Goal: Information Seeking & Learning: Learn about a topic

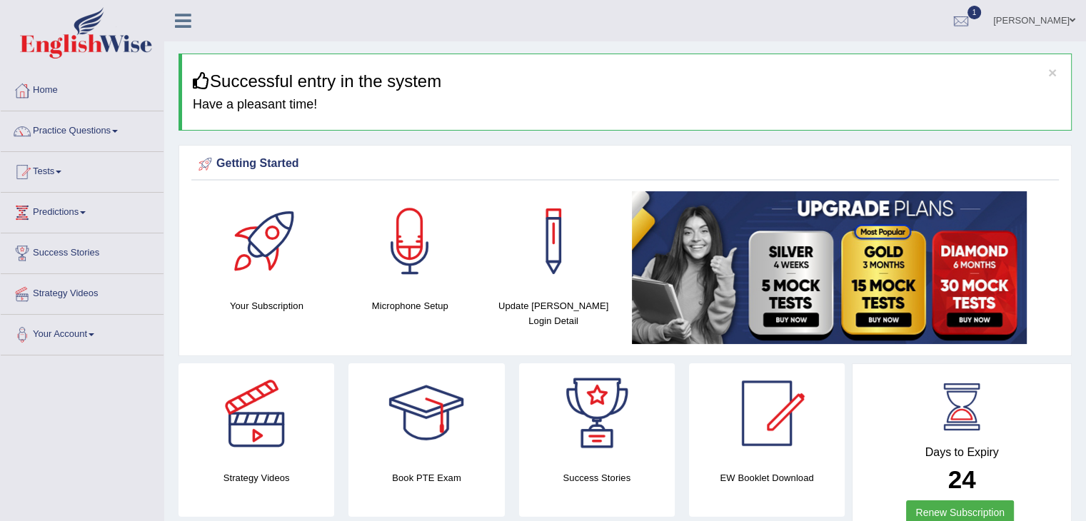
click at [972, 22] on div at bounding box center [960, 21] width 21 height 21
click at [972, 18] on div at bounding box center [960, 21] width 21 height 21
click at [972, 24] on div at bounding box center [960, 21] width 21 height 21
click at [970, 94] on div "See All Alerts" at bounding box center [875, 101] width 190 height 15
click at [972, 20] on div at bounding box center [960, 21] width 21 height 21
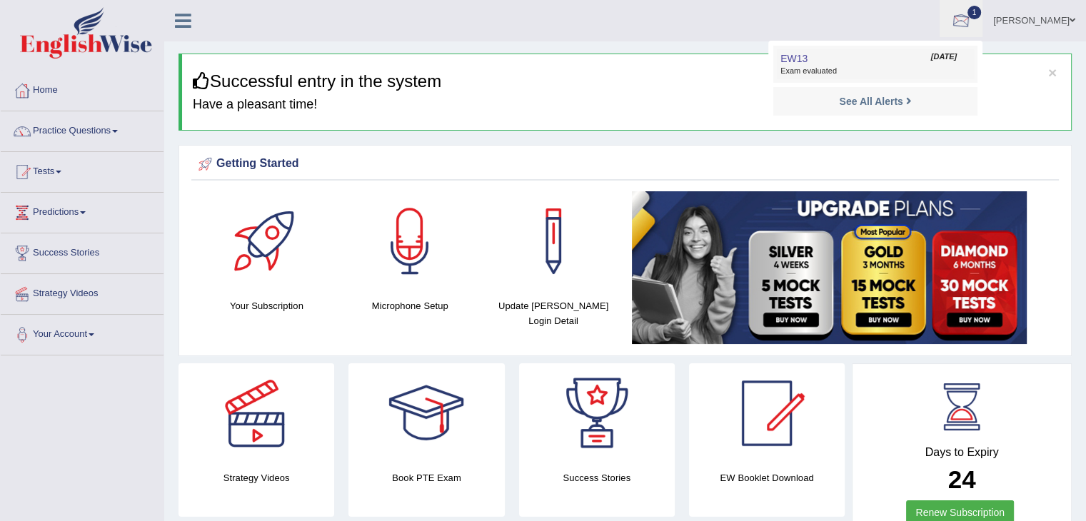
click at [904, 53] on link "EW13 Oct 11, 2025 Exam evaluated" at bounding box center [875, 64] width 197 height 30
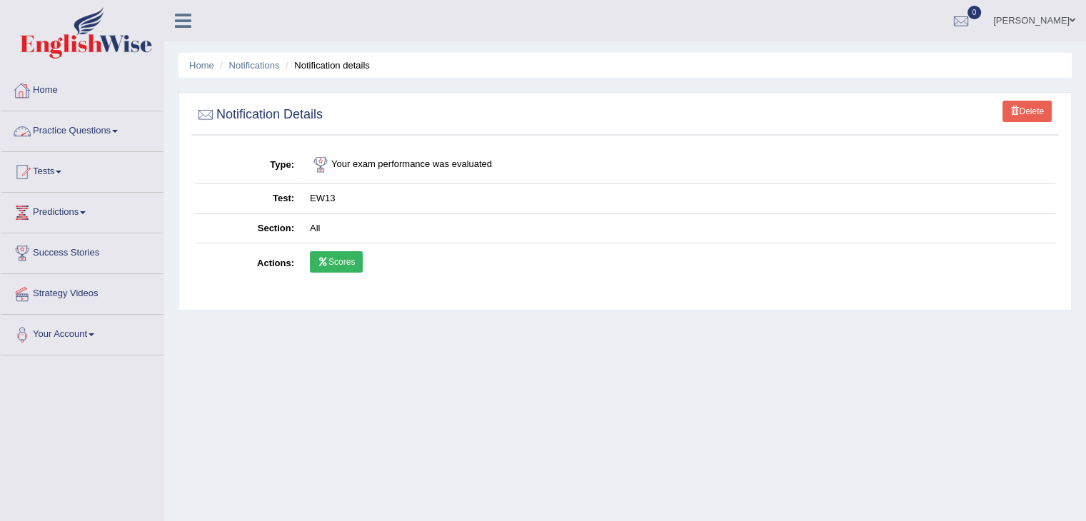
click at [57, 134] on link "Practice Questions" at bounding box center [82, 129] width 163 height 36
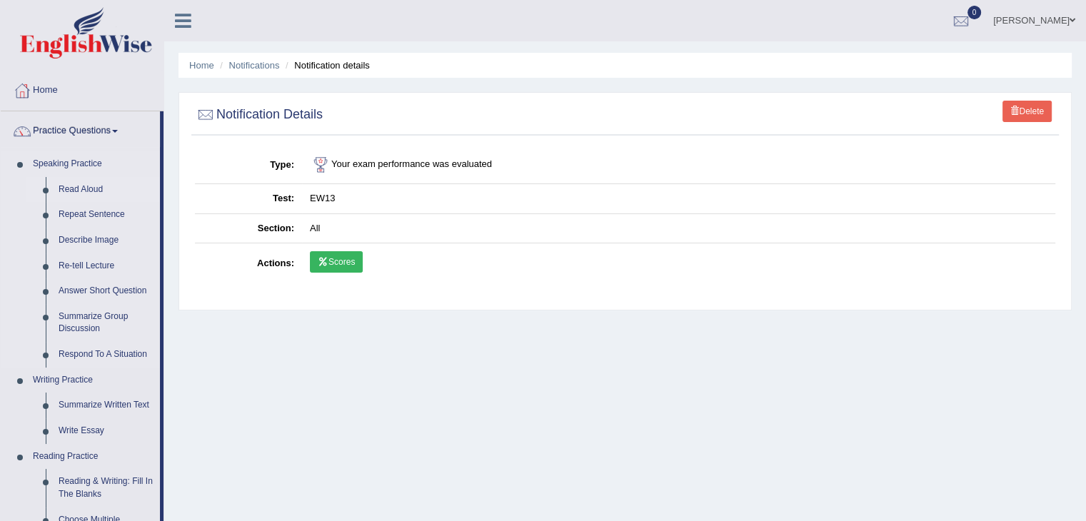
click at [70, 186] on link "Read Aloud" at bounding box center [106, 190] width 108 height 26
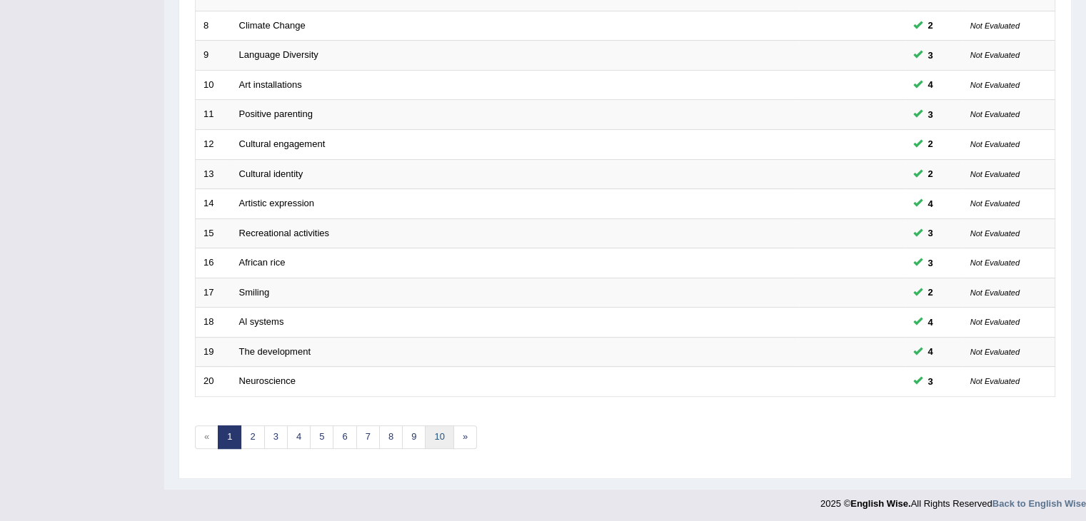
click at [438, 436] on link "10" at bounding box center [439, 438] width 29 height 24
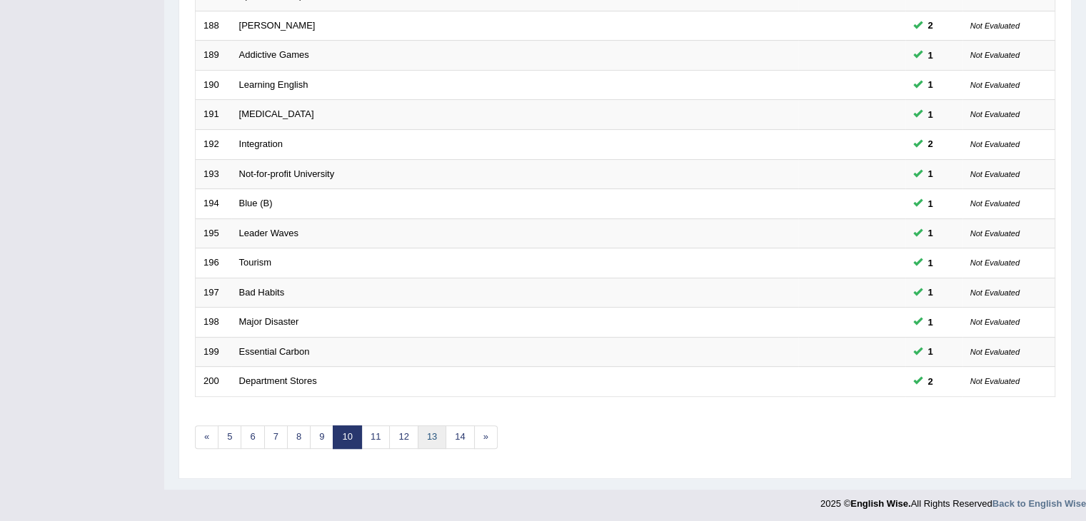
click at [431, 430] on link "13" at bounding box center [432, 438] width 29 height 24
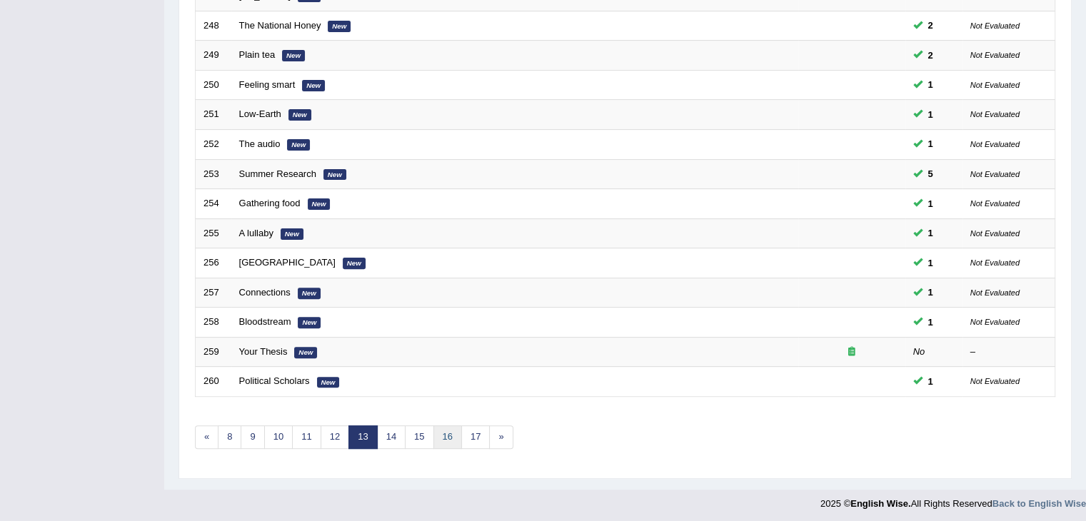
click at [448, 434] on link "16" at bounding box center [447, 438] width 29 height 24
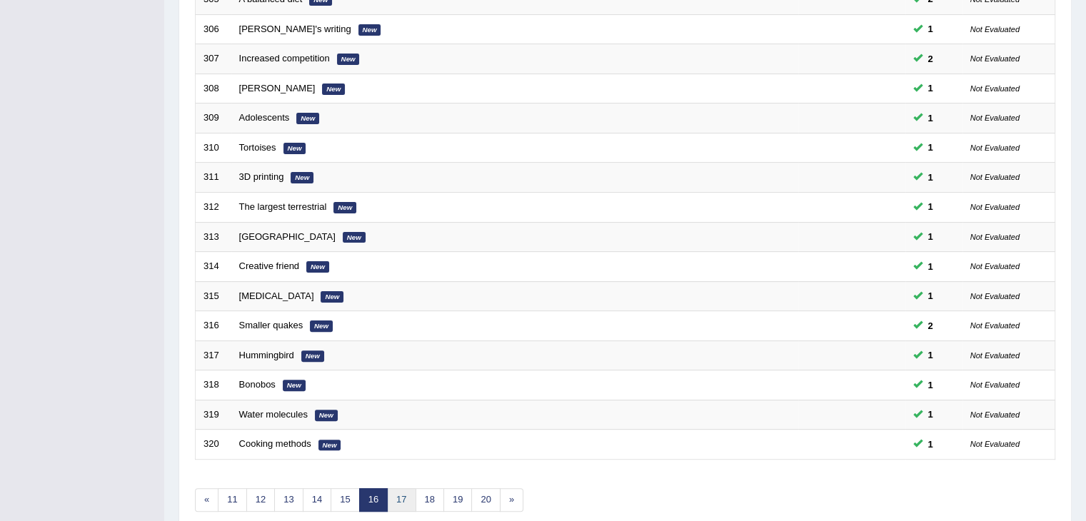
click at [400, 496] on link "17" at bounding box center [401, 500] width 29 height 24
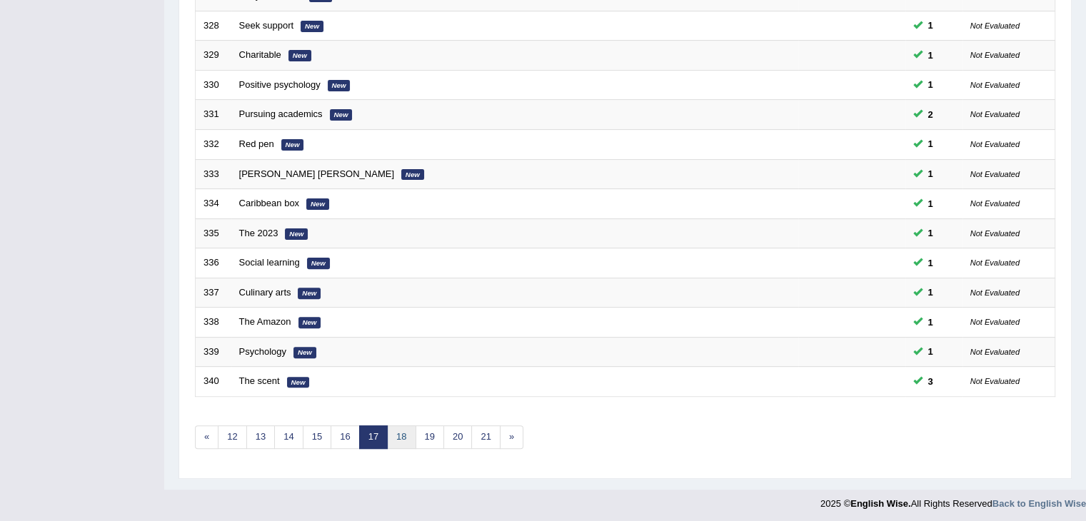
click at [403, 436] on link "18" at bounding box center [401, 438] width 29 height 24
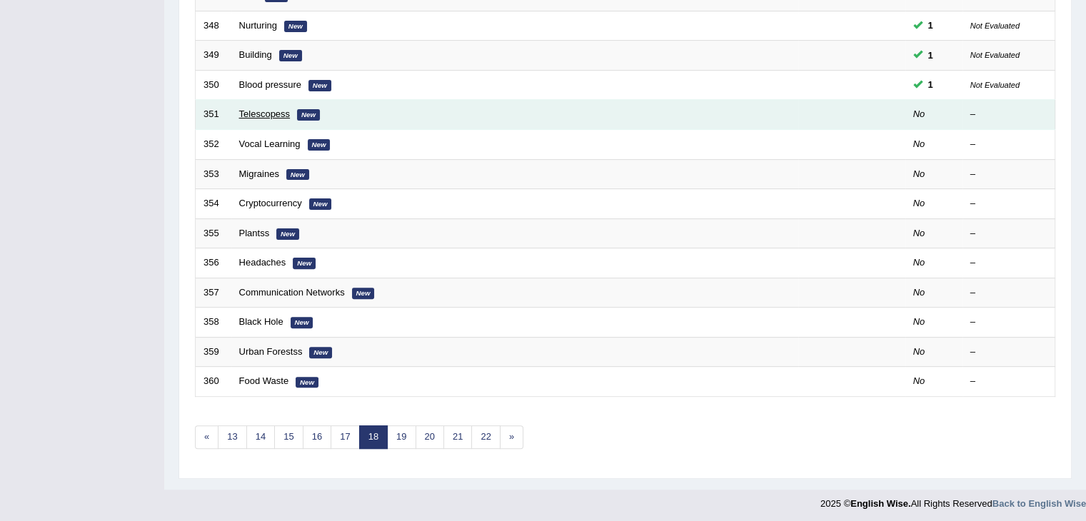
click at [264, 109] on link "Telescopess" at bounding box center [264, 114] width 51 height 11
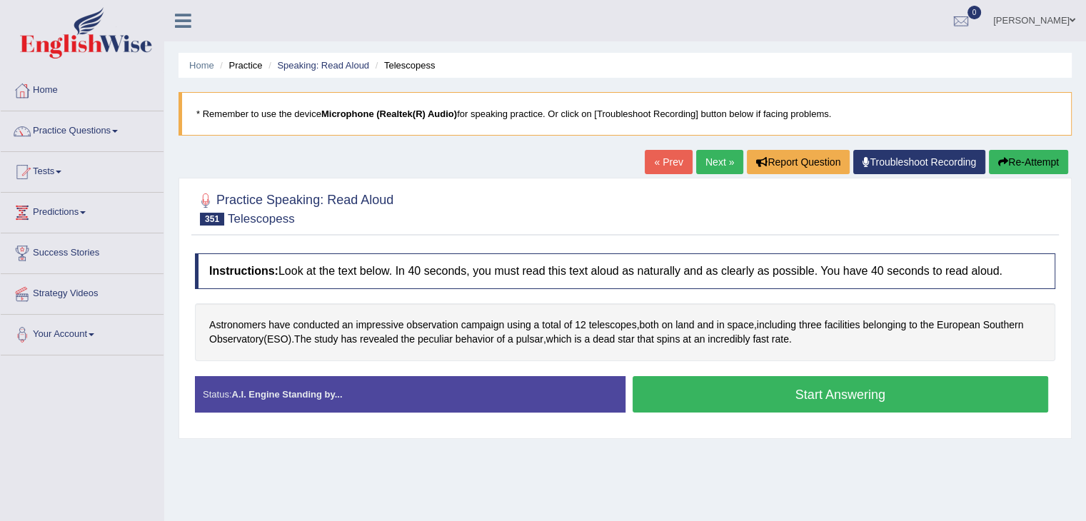
click at [705, 393] on button "Start Answering" at bounding box center [841, 394] width 416 height 36
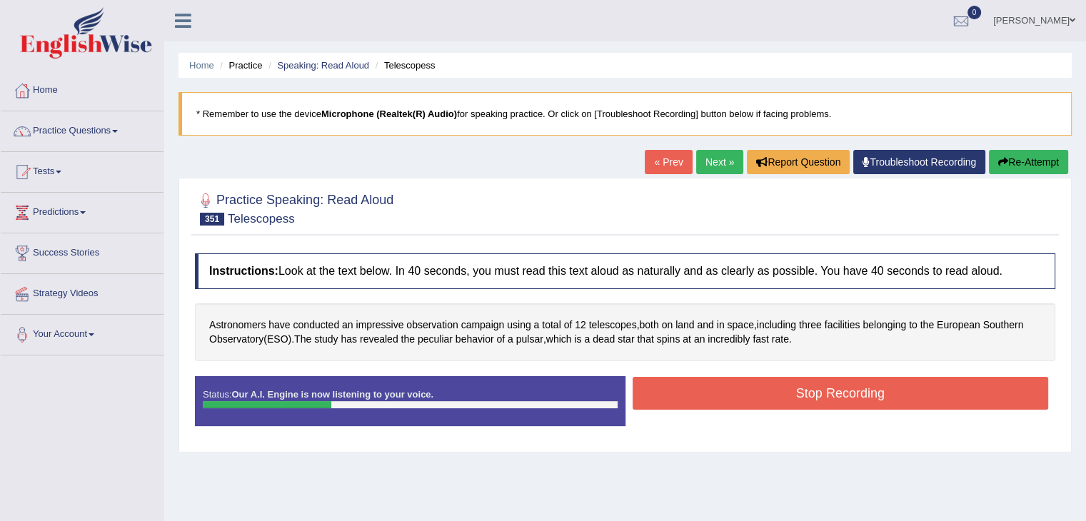
click at [705, 391] on button "Stop Recording" at bounding box center [841, 393] width 416 height 33
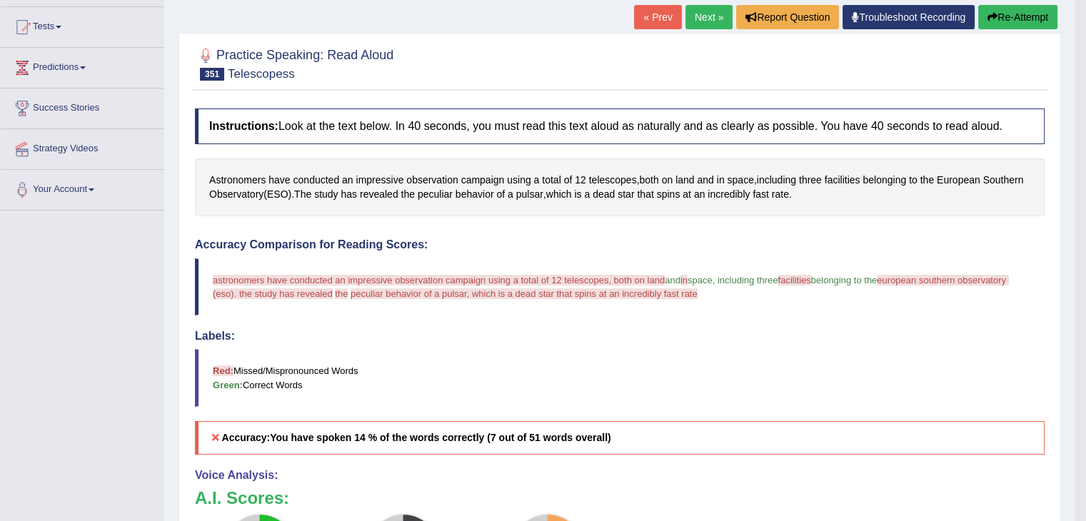
scroll to position [143, 0]
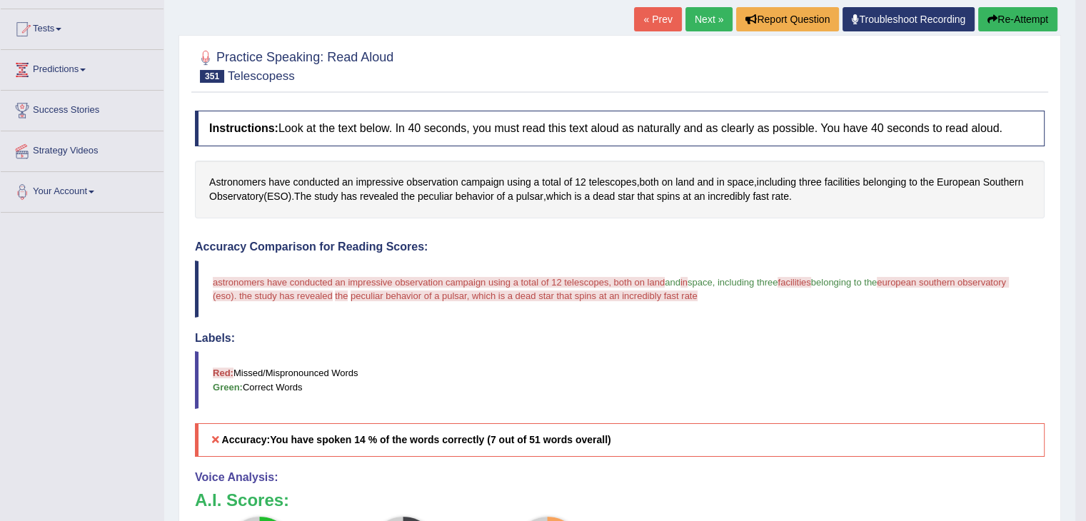
click at [1001, 19] on button "Re-Attempt" at bounding box center [1017, 19] width 79 height 24
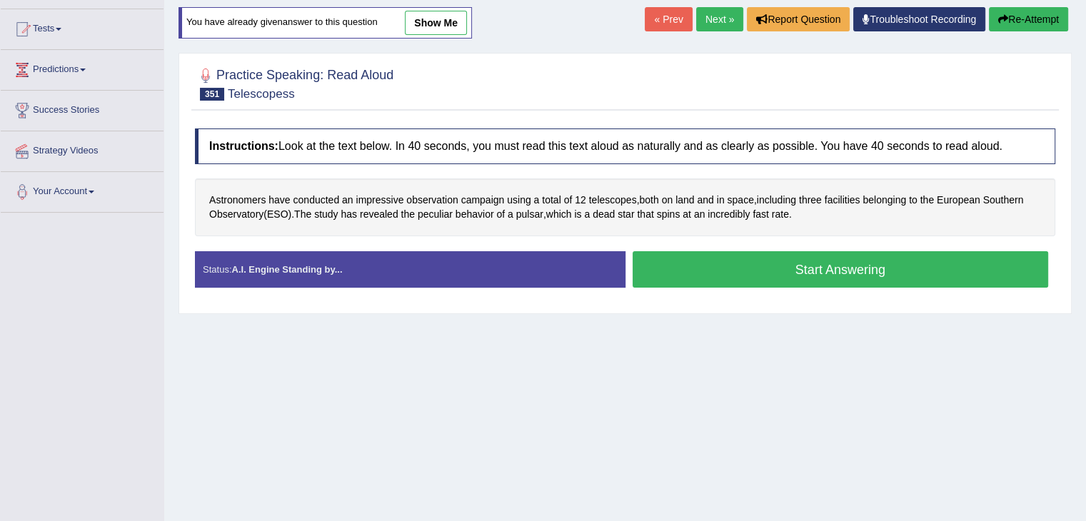
click at [701, 270] on button "Start Answering" at bounding box center [841, 269] width 416 height 36
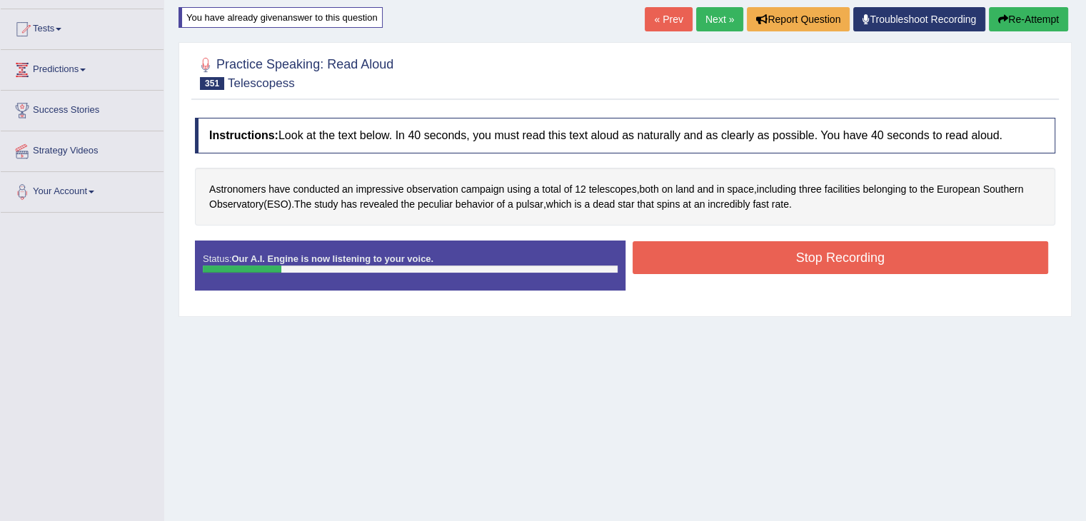
click at [700, 271] on button "Stop Recording" at bounding box center [841, 257] width 416 height 33
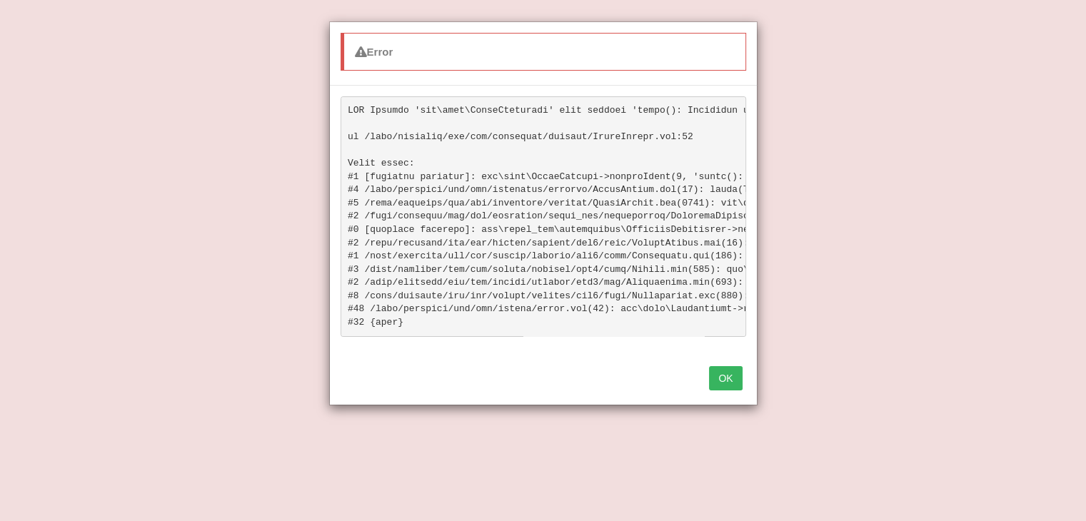
click at [717, 390] on button "OK" at bounding box center [725, 378] width 33 height 24
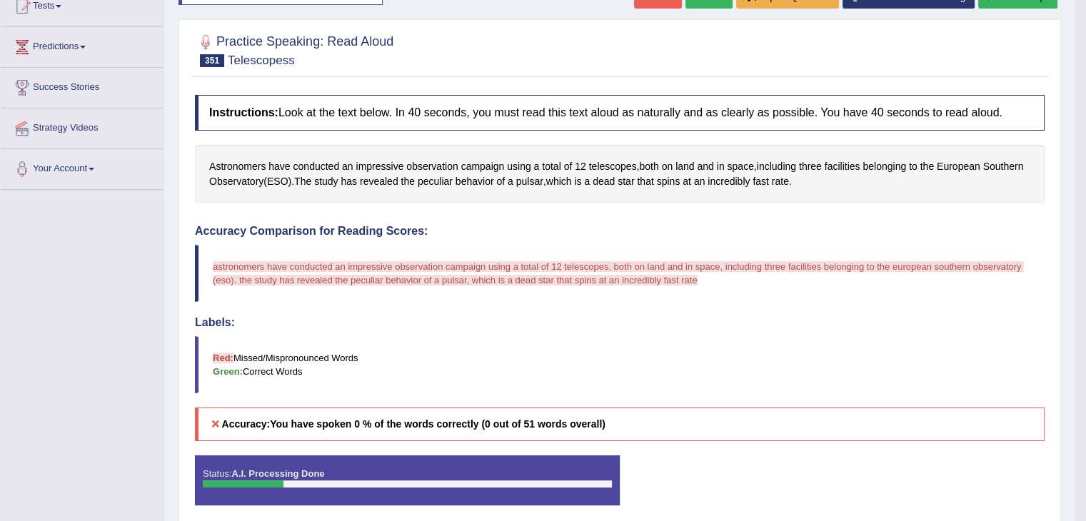
scroll to position [14, 0]
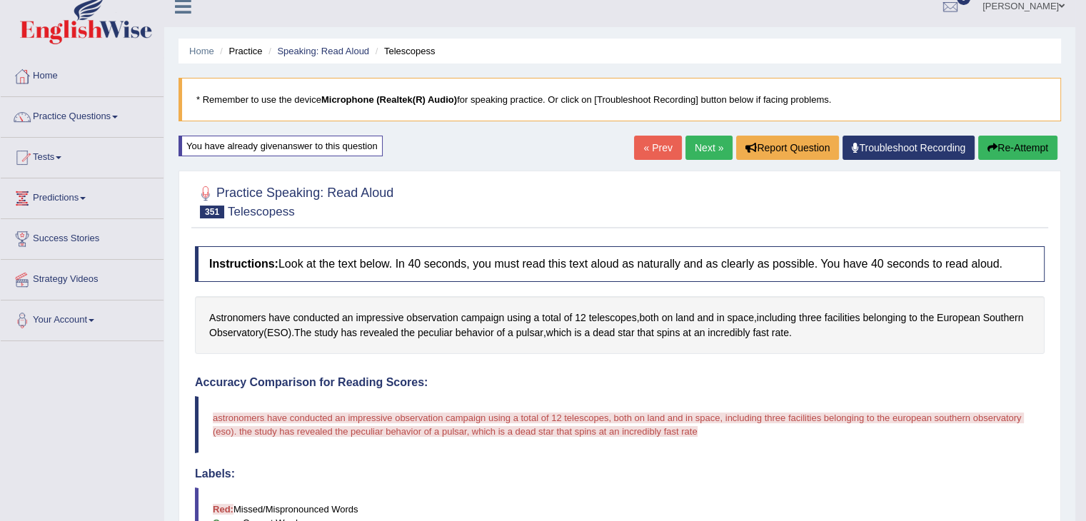
click at [1017, 149] on button "Re-Attempt" at bounding box center [1017, 148] width 79 height 24
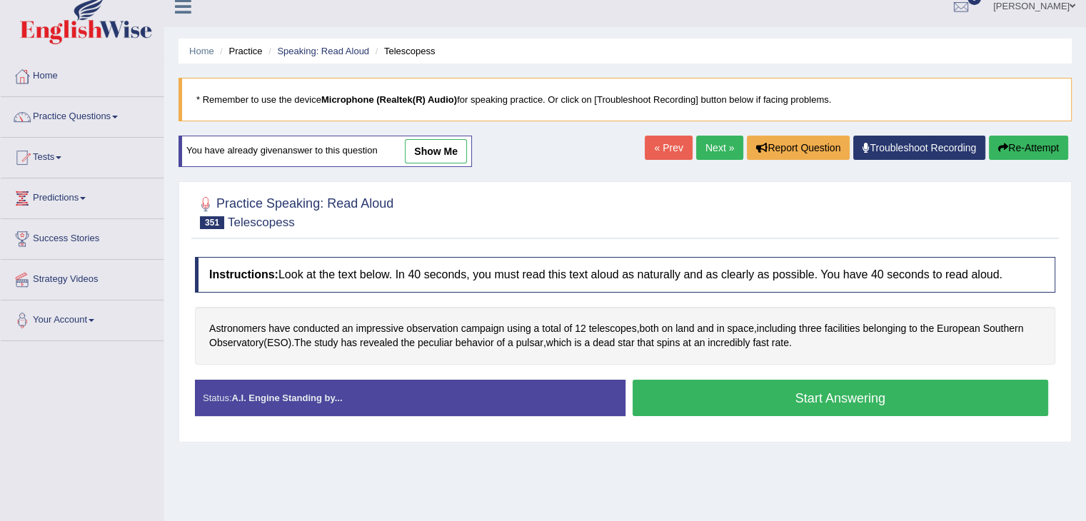
click at [848, 400] on button "Start Answering" at bounding box center [841, 398] width 416 height 36
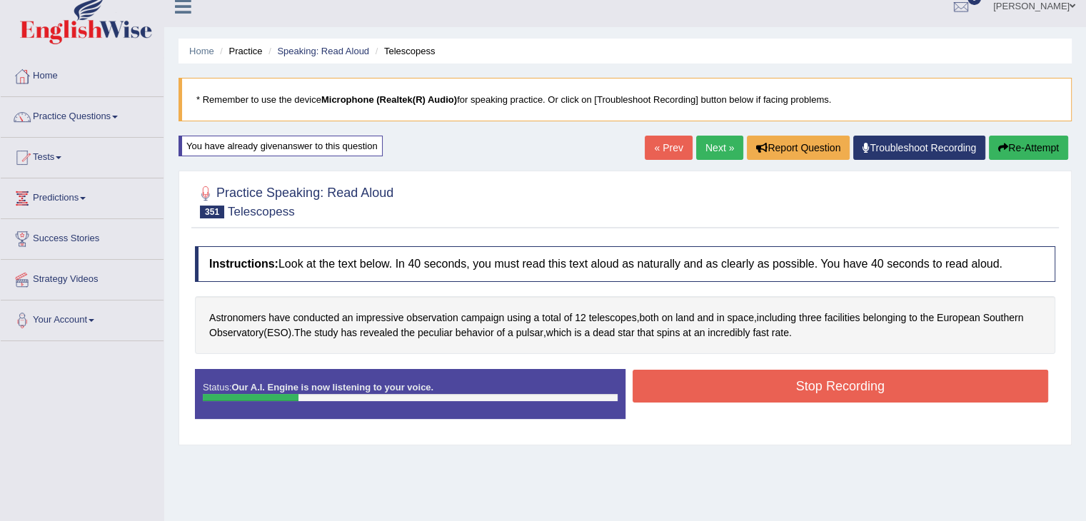
click at [890, 385] on button "Stop Recording" at bounding box center [841, 386] width 416 height 33
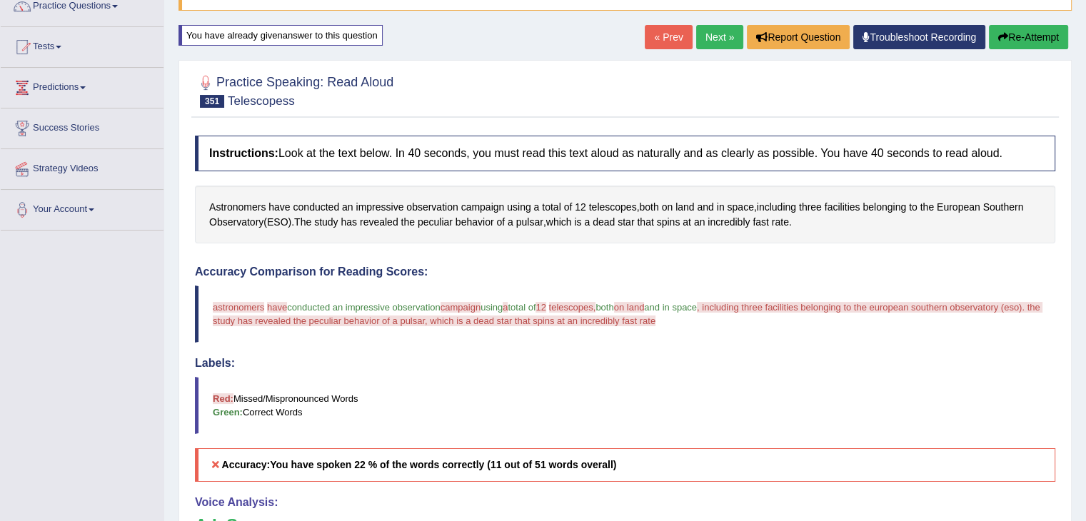
scroll to position [86, 0]
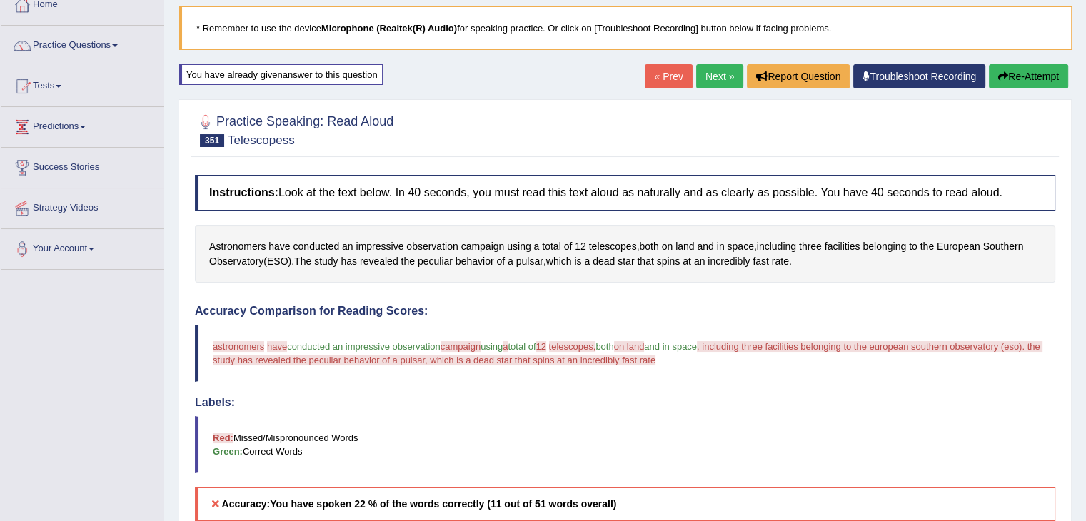
click at [713, 75] on link "Next »" at bounding box center [719, 76] width 47 height 24
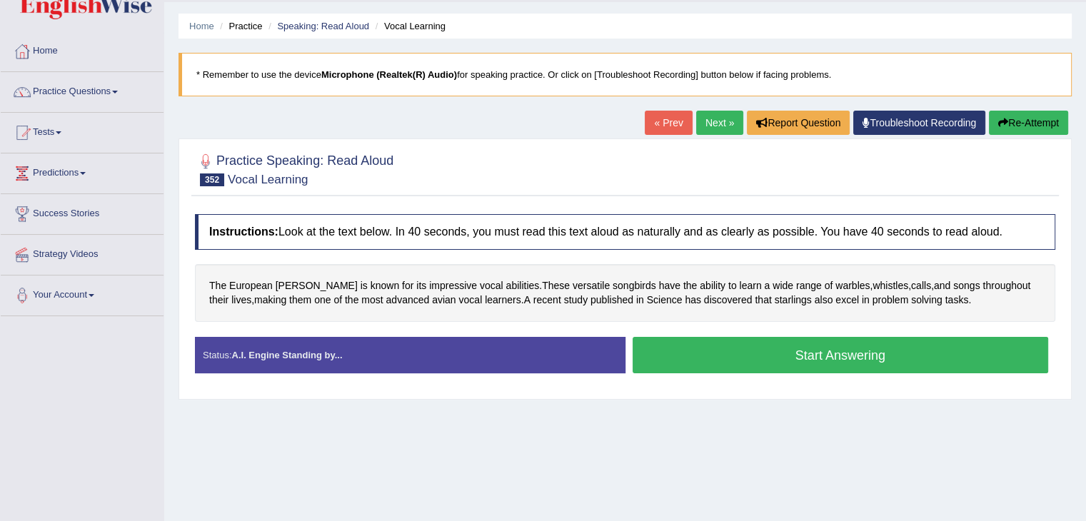
scroll to position [71, 0]
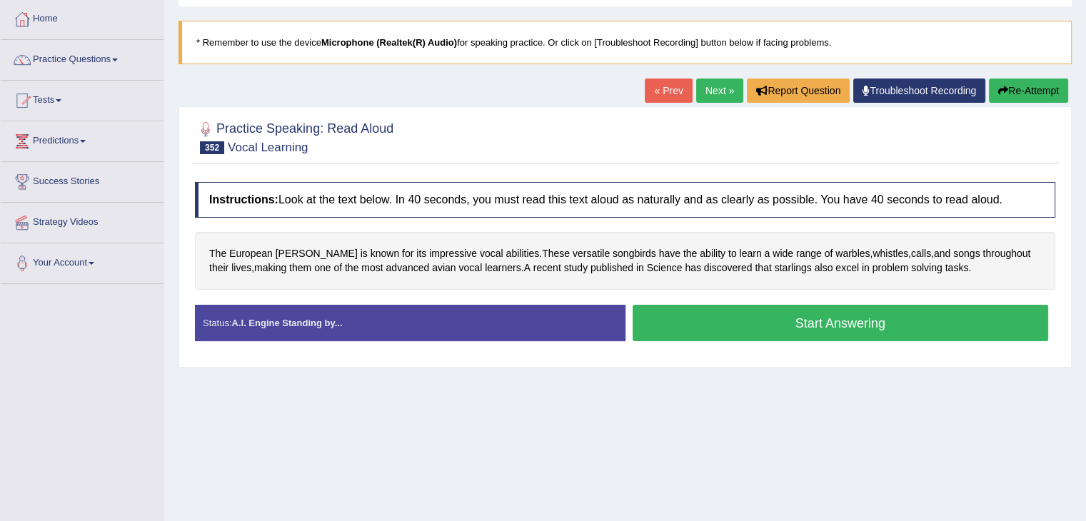
click at [800, 323] on button "Start Answering" at bounding box center [841, 323] width 416 height 36
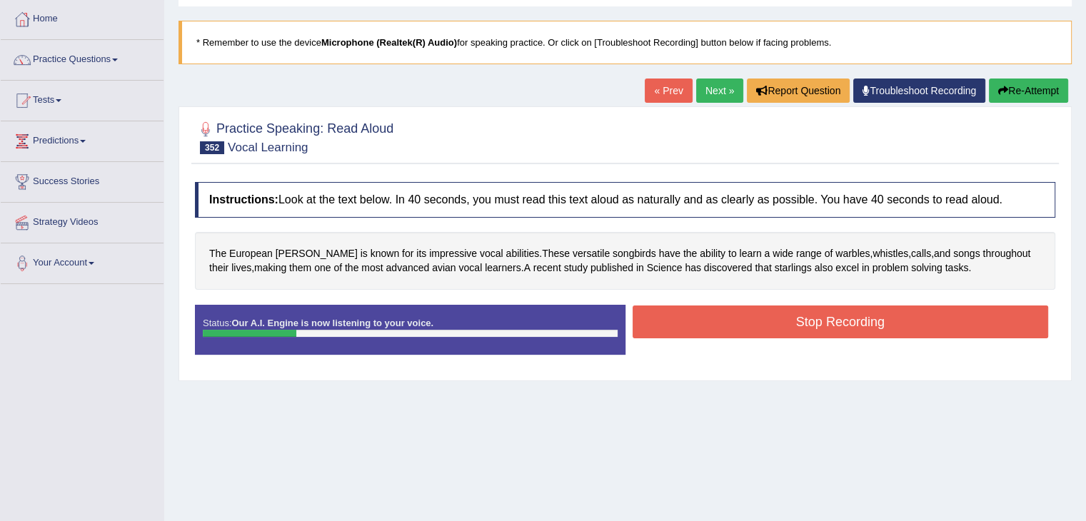
click at [802, 320] on button "Stop Recording" at bounding box center [841, 322] width 416 height 33
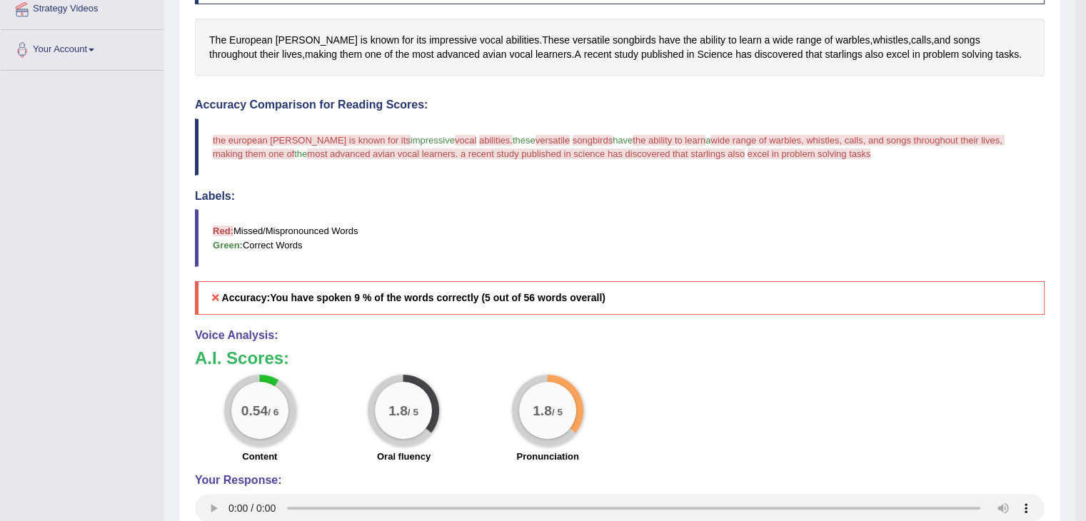
scroll to position [143, 0]
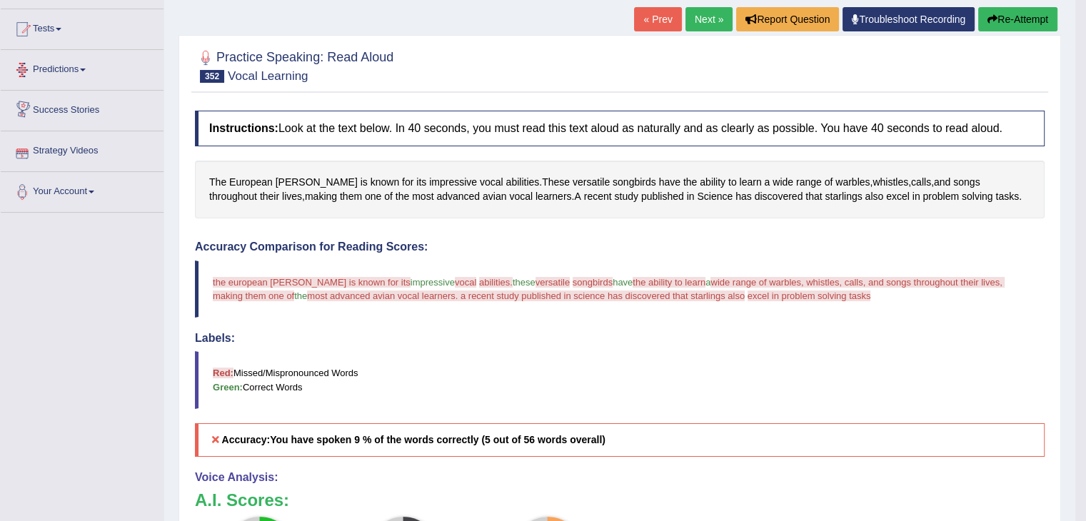
click at [74, 66] on link "Predictions" at bounding box center [82, 68] width 163 height 36
click at [52, 31] on link "Tests" at bounding box center [82, 27] width 163 height 36
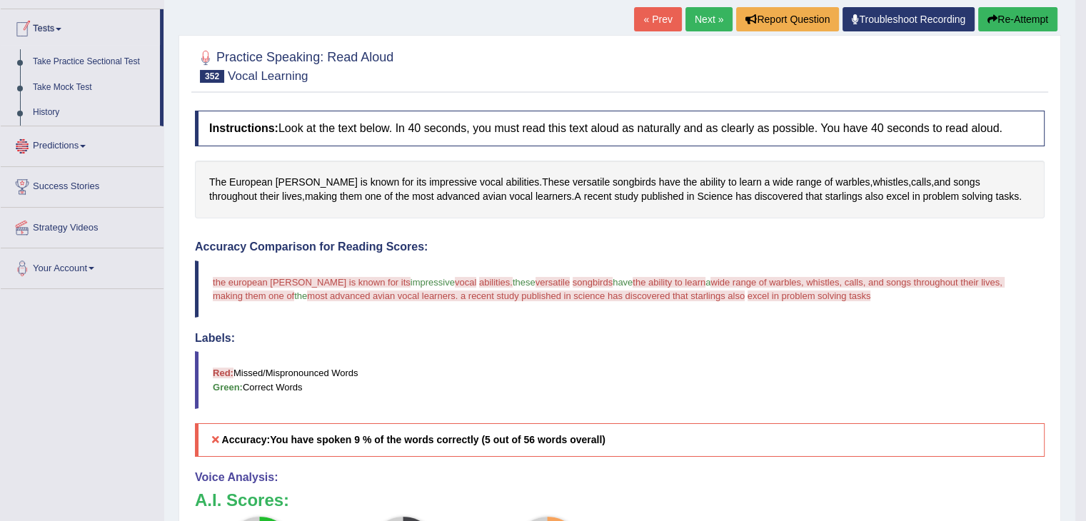
scroll to position [0, 0]
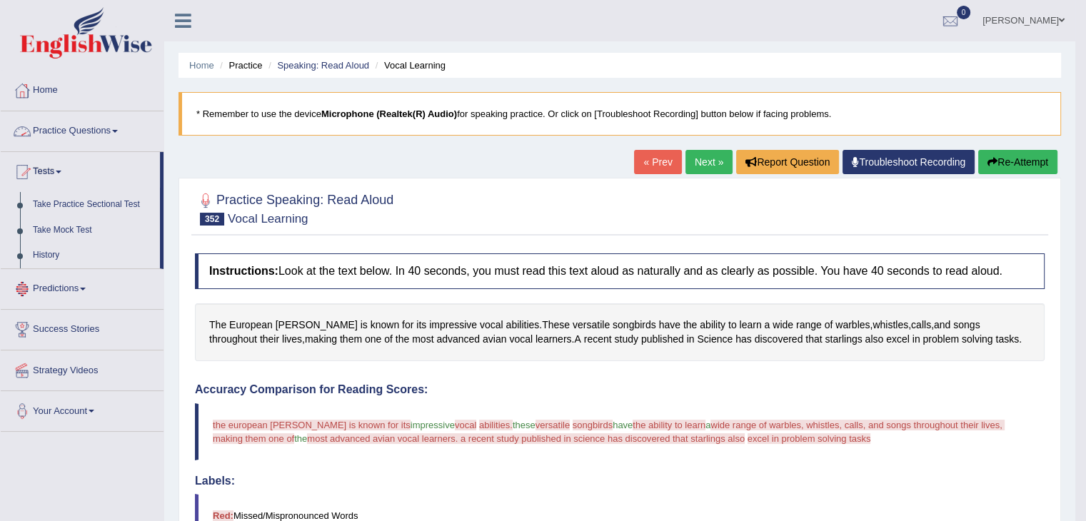
click at [49, 134] on link "Practice Questions" at bounding box center [82, 129] width 163 height 36
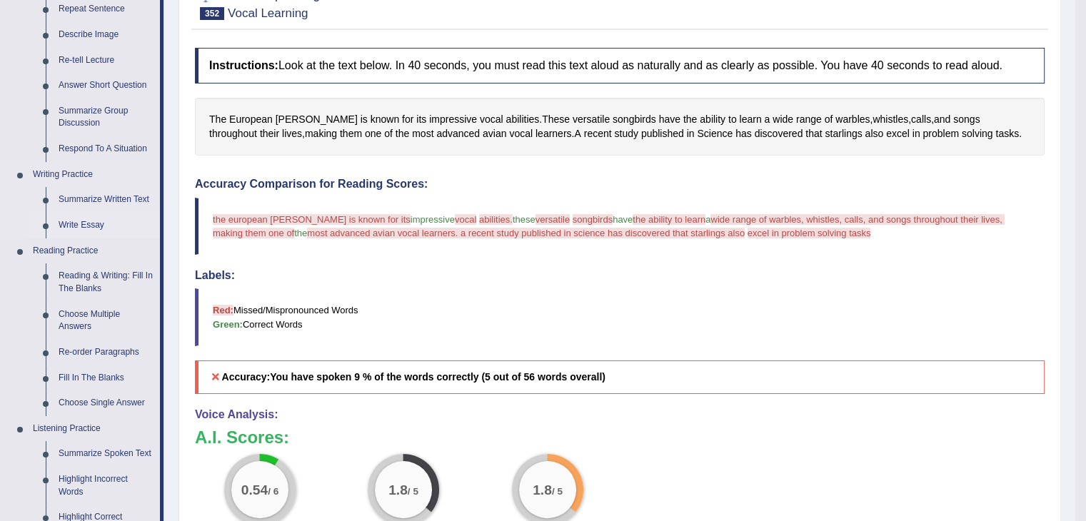
scroll to position [214, 0]
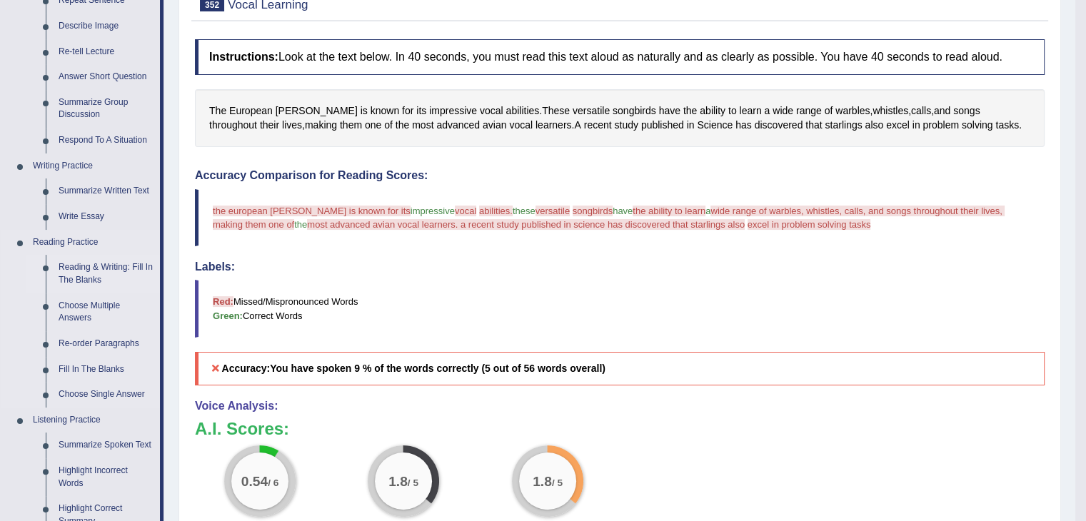
click at [59, 271] on link "Reading & Writing: Fill In The Blanks" at bounding box center [106, 274] width 108 height 38
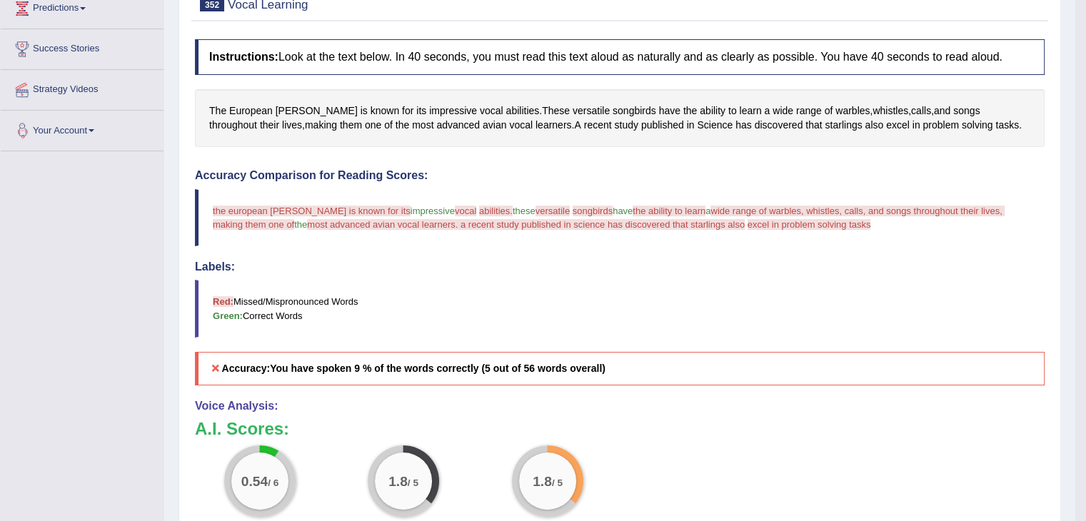
scroll to position [394, 0]
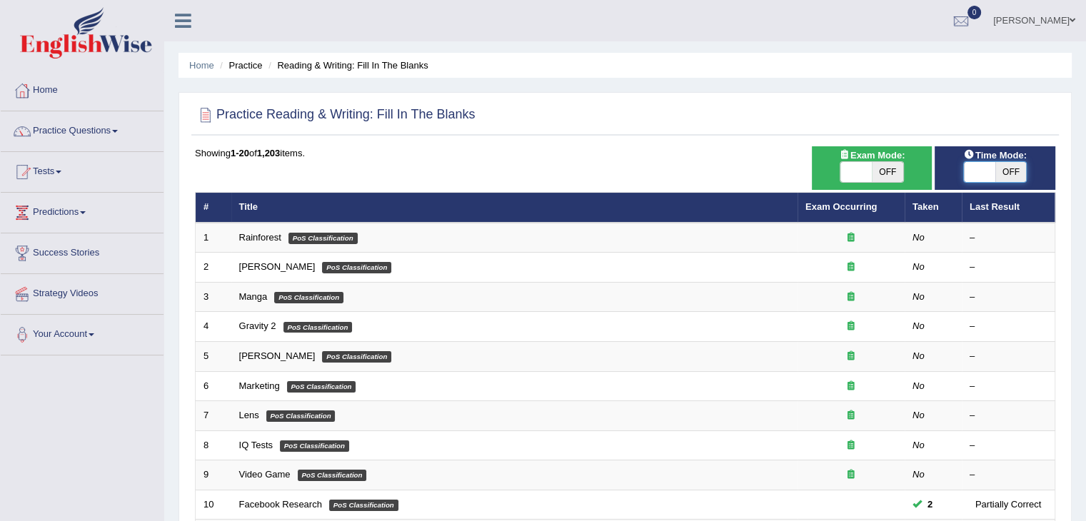
click at [970, 176] on span at bounding box center [979, 172] width 31 height 20
checkbox input "true"
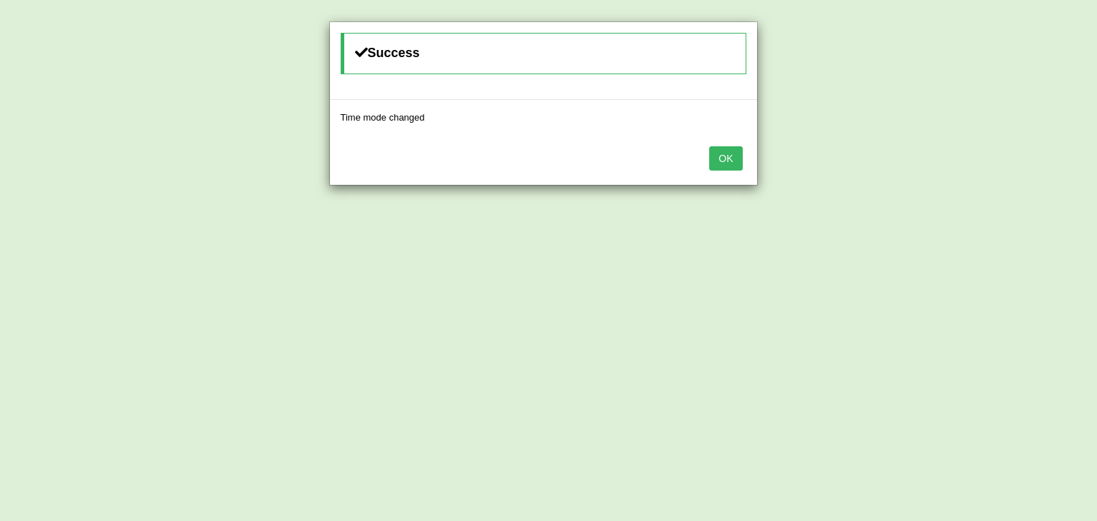
click at [733, 156] on button "OK" at bounding box center [725, 158] width 33 height 24
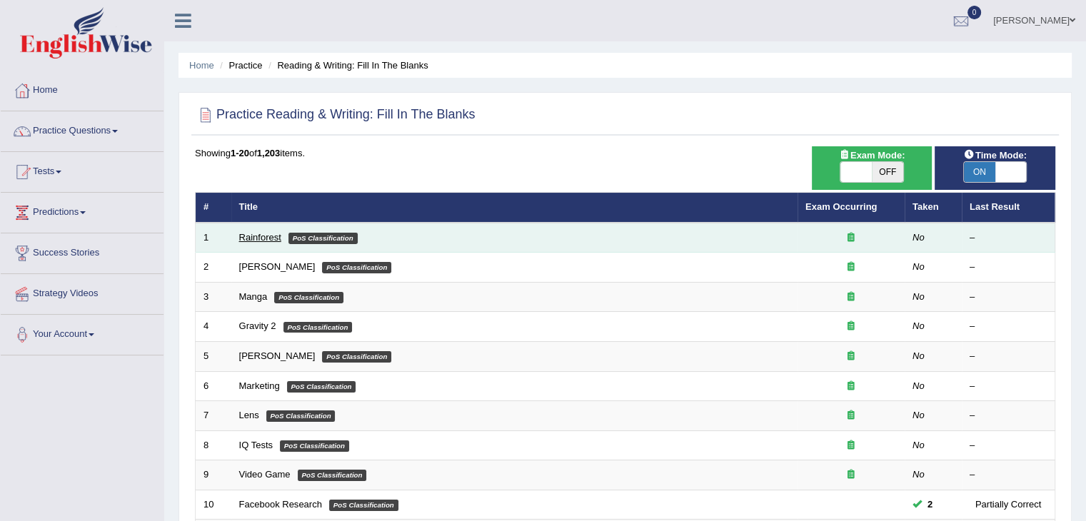
click at [243, 236] on link "Rainforest" at bounding box center [260, 237] width 42 height 11
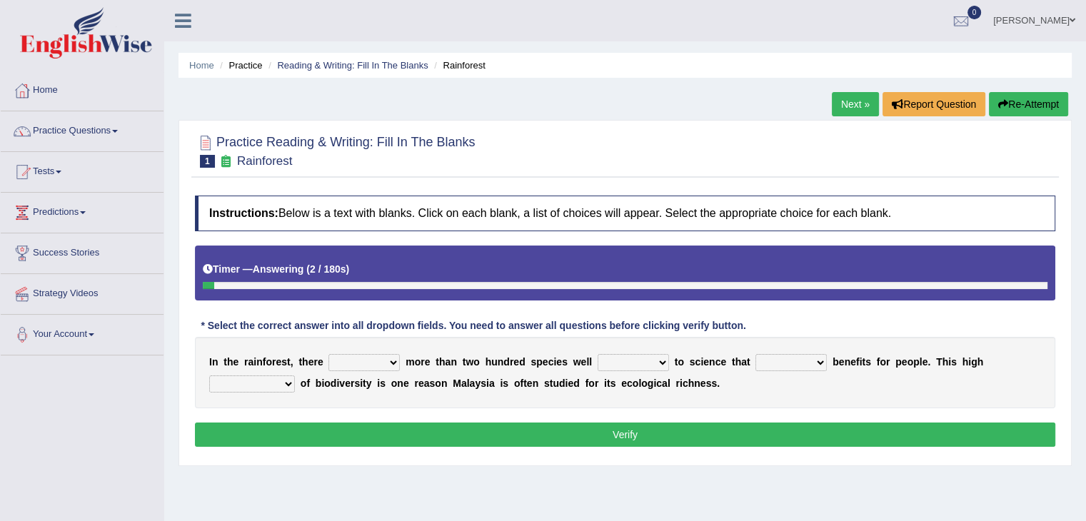
click at [399, 358] on div "I n t h e r a i n f o r e s t , t h e r e have can be has is m o r e t h a n t …" at bounding box center [625, 372] width 860 height 71
select select "have"
click at [328, 354] on select "have can be has is" at bounding box center [363, 362] width 71 height 17
click at [661, 356] on select "knowing known knew know" at bounding box center [633, 362] width 71 height 17
select select "known"
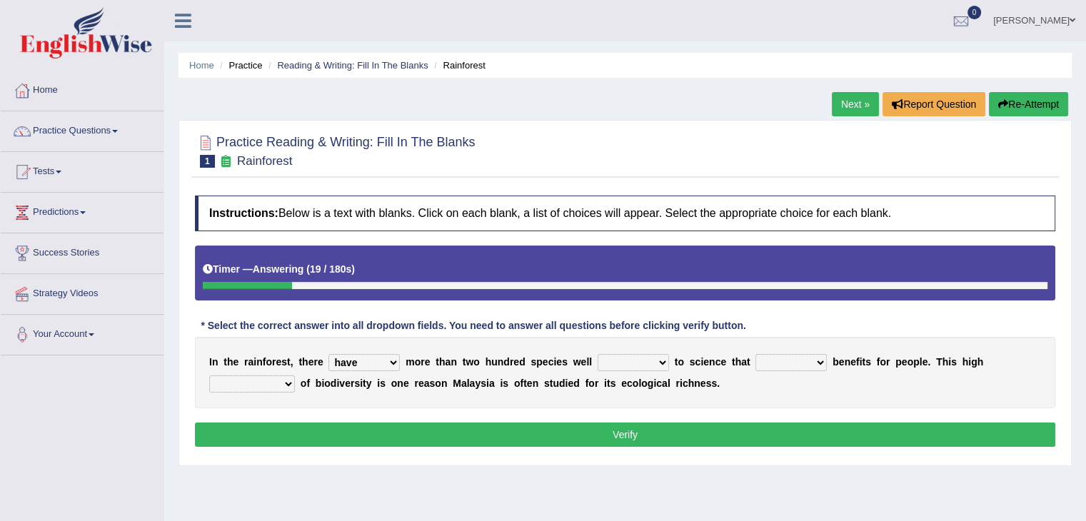
click at [598, 354] on select "knowing known knew know" at bounding box center [633, 362] width 71 height 17
click at [818, 361] on select "contain contained containing contains" at bounding box center [790, 362] width 71 height 17
select select "contained"
click at [755, 354] on select "contain contained containing contains" at bounding box center [790, 362] width 71 height 17
click at [293, 388] on select "condensation conjunction continuity complexity" at bounding box center [252, 384] width 86 height 17
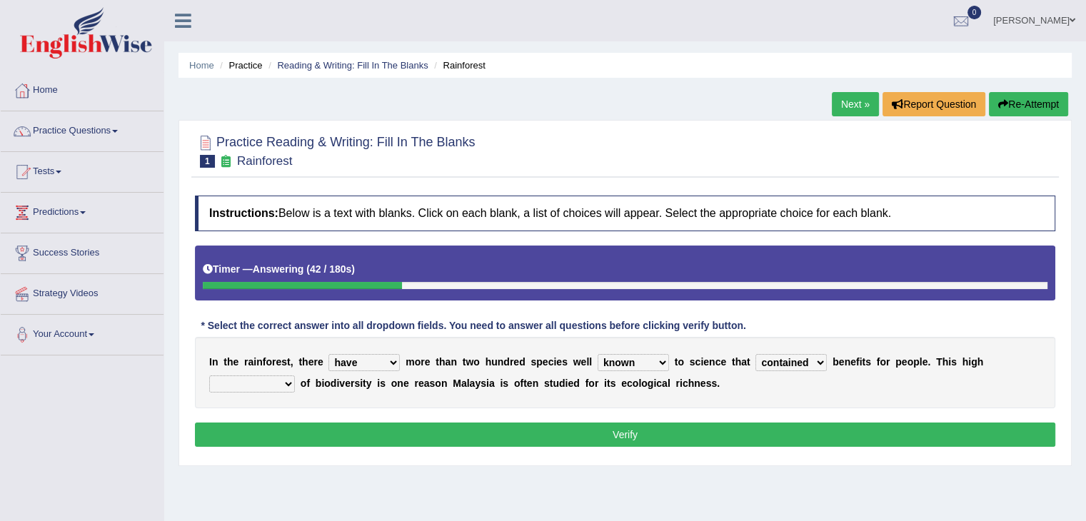
select select "complexity"
click at [209, 376] on select "condensation conjunction continuity complexity" at bounding box center [252, 384] width 86 height 17
click at [359, 432] on button "Verify" at bounding box center [625, 435] width 860 height 24
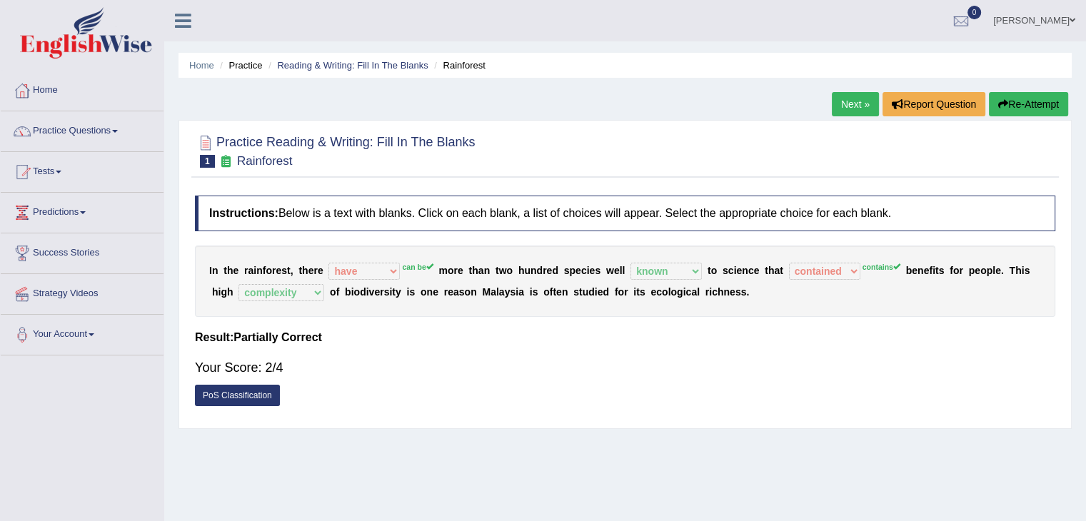
click at [856, 97] on link "Next »" at bounding box center [855, 104] width 47 height 24
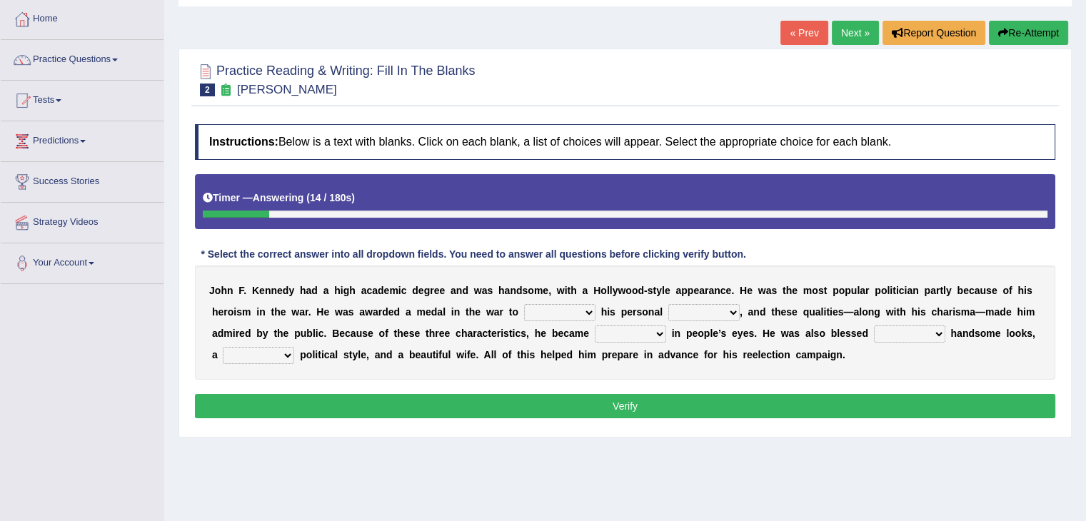
click at [595, 310] on b at bounding box center [598, 311] width 6 height 11
click at [588, 310] on select "prove show evidence upthrow" at bounding box center [559, 312] width 71 height 17
select select "show"
click at [524, 304] on select "prove show evidence upthrow" at bounding box center [559, 312] width 71 height 17
click at [735, 310] on select "passion courage charm liking" at bounding box center [703, 312] width 71 height 17
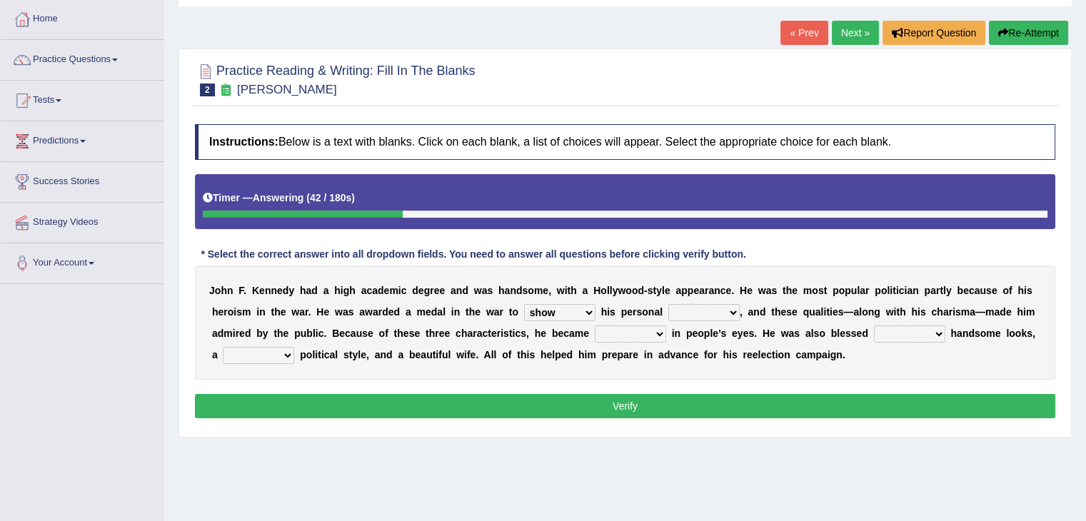
select select "passion"
click at [668, 304] on select "passion courage charm liking" at bounding box center [703, 312] width 71 height 17
click at [663, 332] on select "iconic ironic identical impotent" at bounding box center [630, 334] width 71 height 17
click at [595, 326] on select "iconic ironic identical impotent" at bounding box center [630, 334] width 71 height 17
click at [661, 332] on select "iconic ironic identical impotent" at bounding box center [630, 334] width 71 height 17
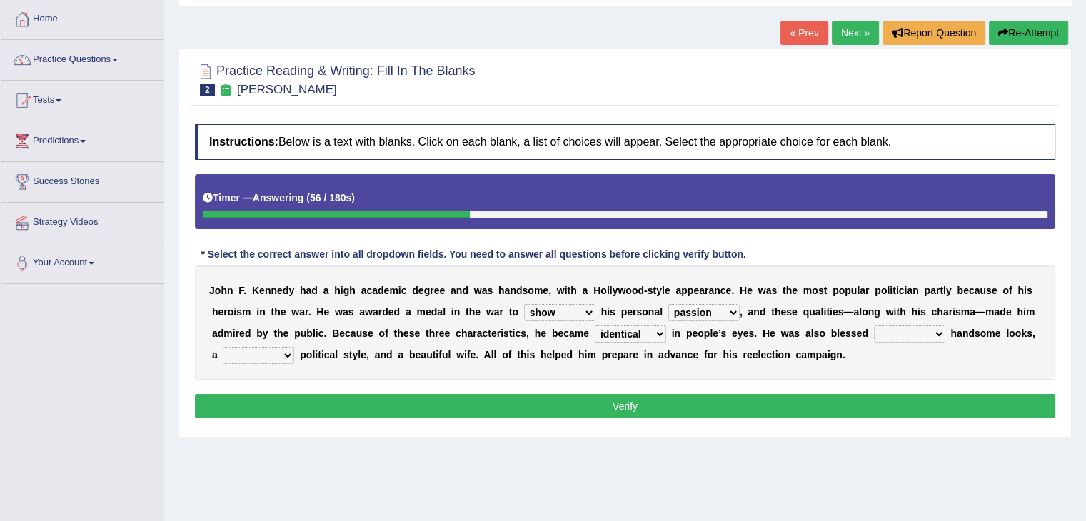
select select "iconic"
click at [595, 326] on select "iconic ironic identical impotent" at bounding box center [630, 334] width 71 height 17
click at [937, 331] on select "with in upon to" at bounding box center [909, 334] width 71 height 17
select select "with"
click at [874, 326] on select "with in upon to" at bounding box center [909, 334] width 71 height 17
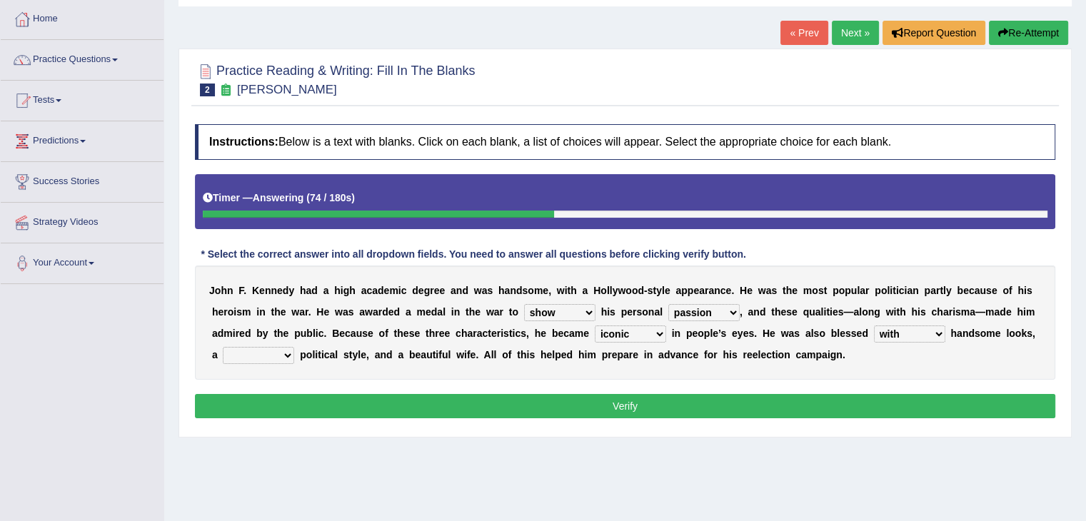
click at [296, 349] on b at bounding box center [297, 354] width 6 height 11
click at [291, 355] on select "mending mends mended mend" at bounding box center [258, 355] width 71 height 17
select select "mend"
click at [223, 347] on select "mending mends mended mend" at bounding box center [258, 355] width 71 height 17
click at [394, 403] on button "Verify" at bounding box center [625, 406] width 860 height 24
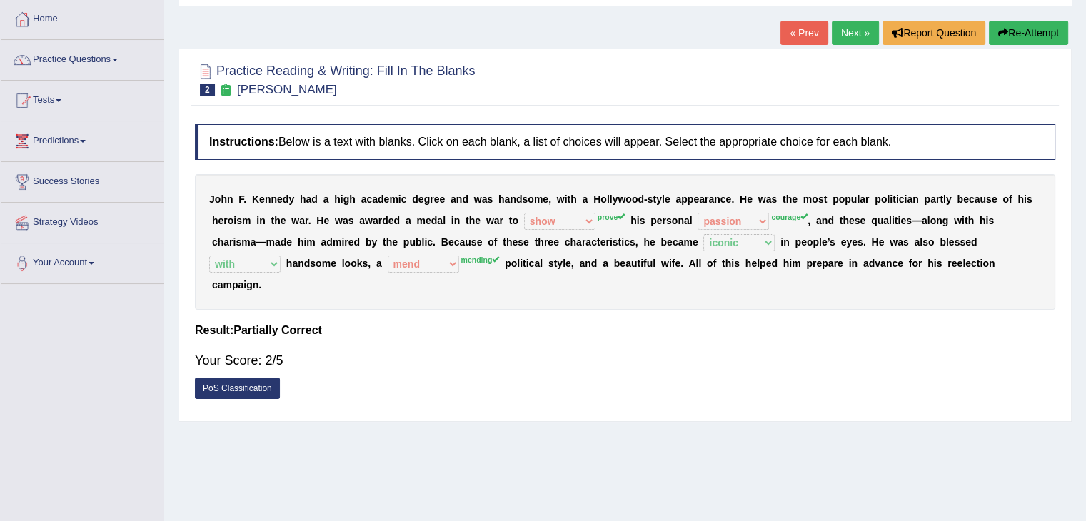
click at [844, 29] on link "Next »" at bounding box center [855, 33] width 47 height 24
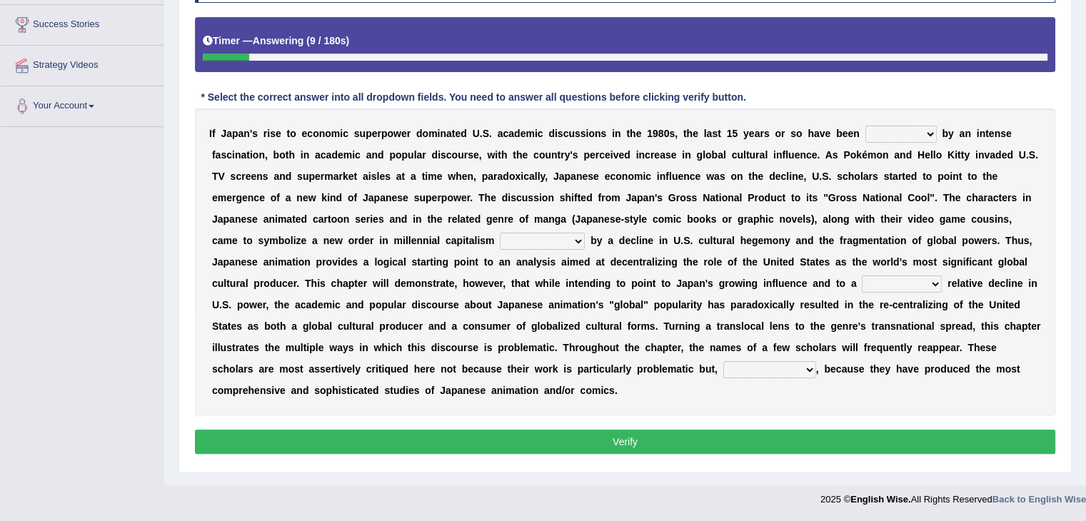
click at [929, 134] on select "marked dedicated made inspired" at bounding box center [900, 134] width 71 height 17
select select "made"
click at [865, 126] on select "marked dedicated made inspired" at bounding box center [900, 134] width 71 height 17
click at [575, 243] on select "pocessed characterized opposed tangled" at bounding box center [542, 241] width 85 height 17
select select "characterized"
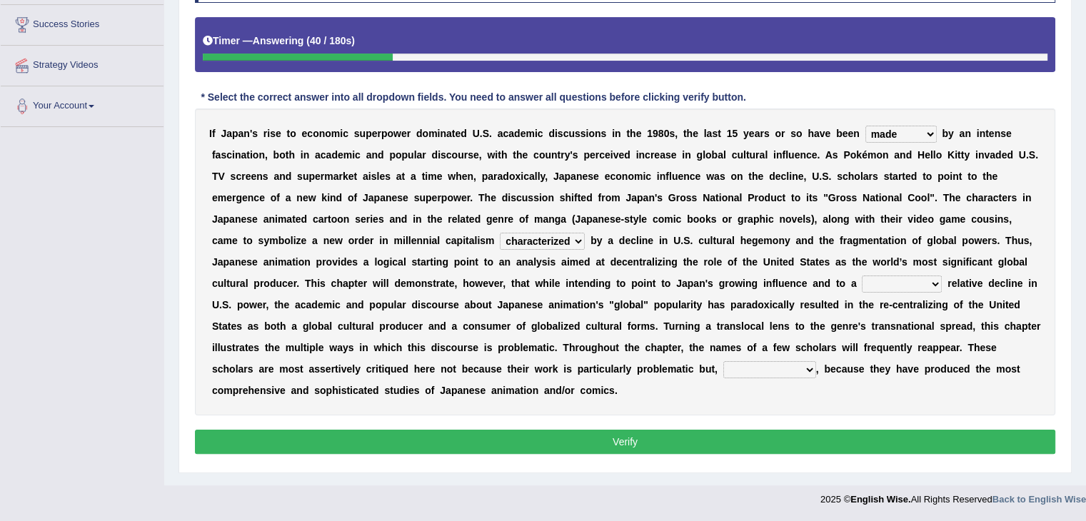
click at [500, 233] on select "pocessed characterized opposed tangled" at bounding box center [542, 241] width 85 height 17
click at [937, 281] on select "concomitant discrete proportional legitimate" at bounding box center [902, 284] width 80 height 17
select select "proportional"
click at [862, 276] on select "concomitant discrete proportional legitimate" at bounding box center [902, 284] width 80 height 17
click at [811, 365] on select "however on the contrary in addition on the whole" at bounding box center [769, 369] width 93 height 17
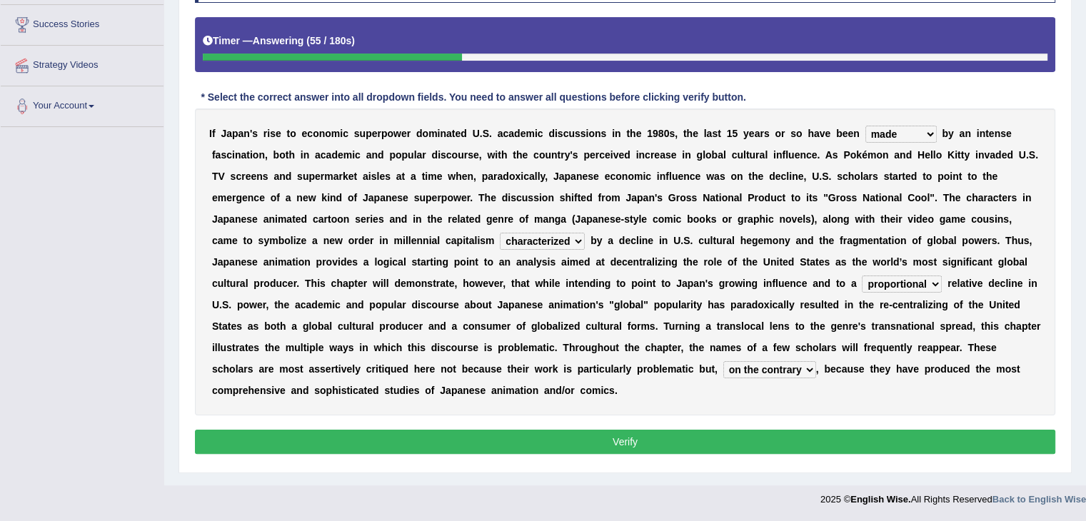
click at [723, 361] on select "however on the contrary in addition on the whole" at bounding box center [769, 369] width 93 height 17
click at [810, 363] on select "however on the contrary in addition on the whole" at bounding box center [769, 369] width 93 height 17
select select "however"
click at [723, 361] on select "however on the contrary in addition on the whole" at bounding box center [769, 369] width 93 height 17
click at [714, 430] on button "Verify" at bounding box center [625, 442] width 860 height 24
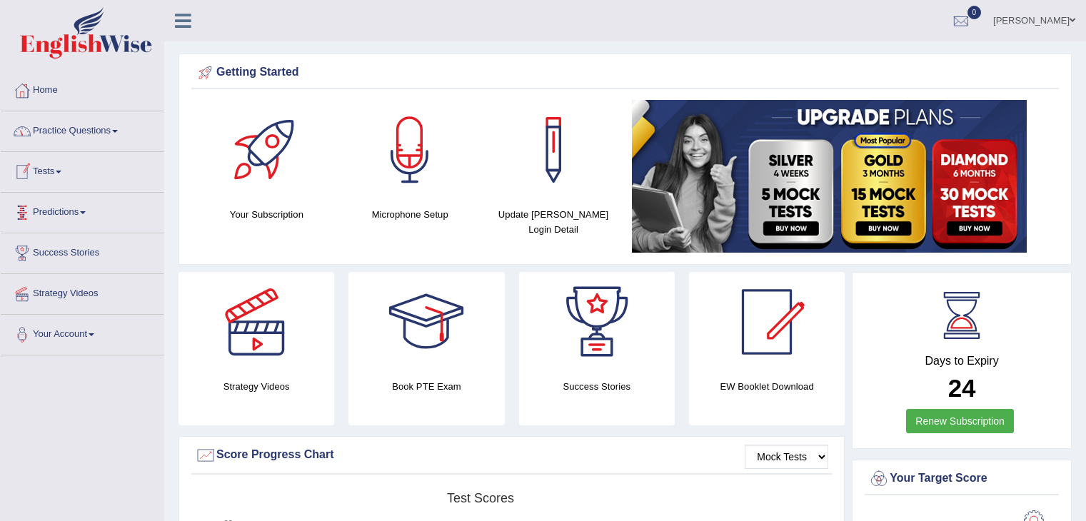
click at [51, 167] on link "Tests" at bounding box center [82, 170] width 163 height 36
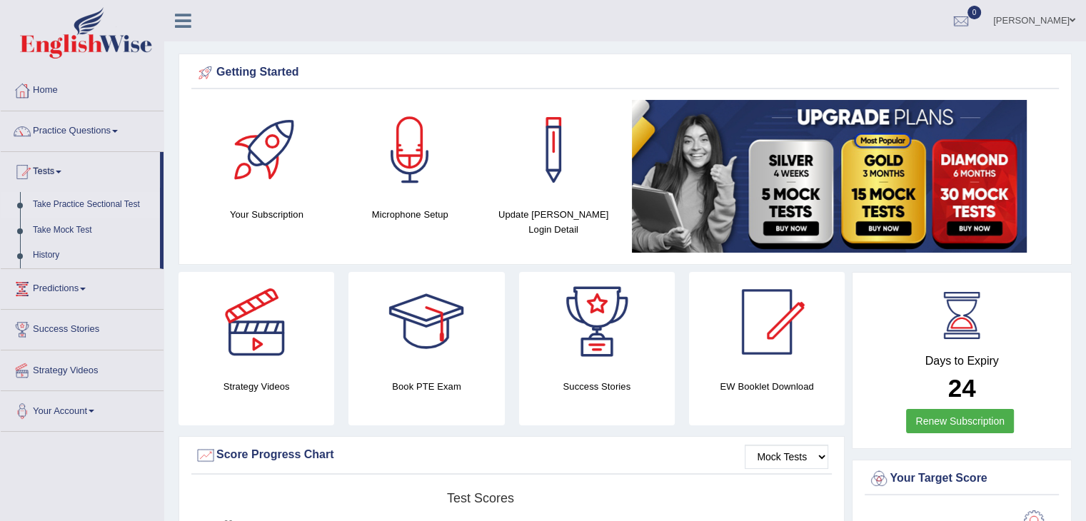
click at [49, 201] on link "Take Practice Sectional Test" at bounding box center [93, 205] width 134 height 26
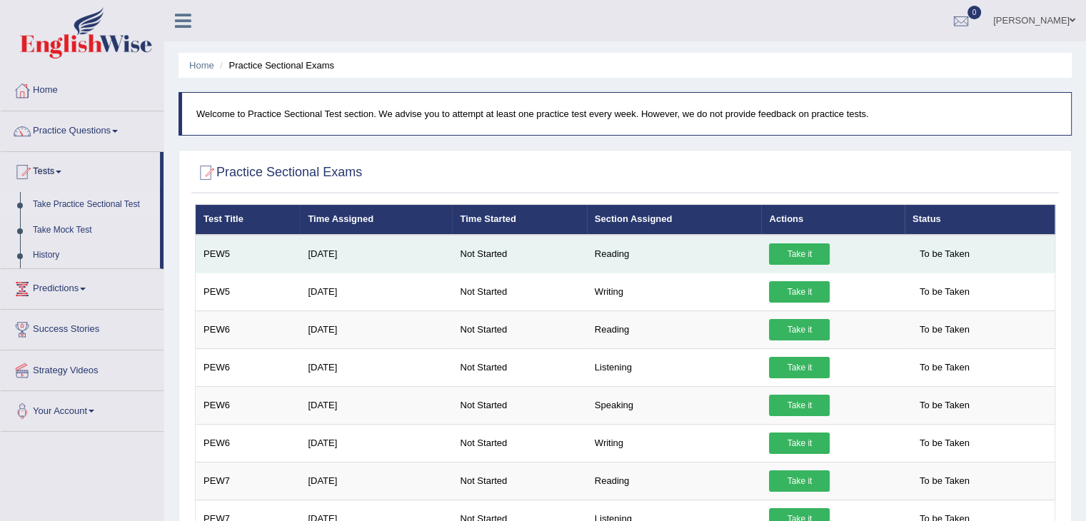
click at [785, 254] on link "Take it" at bounding box center [799, 253] width 61 height 21
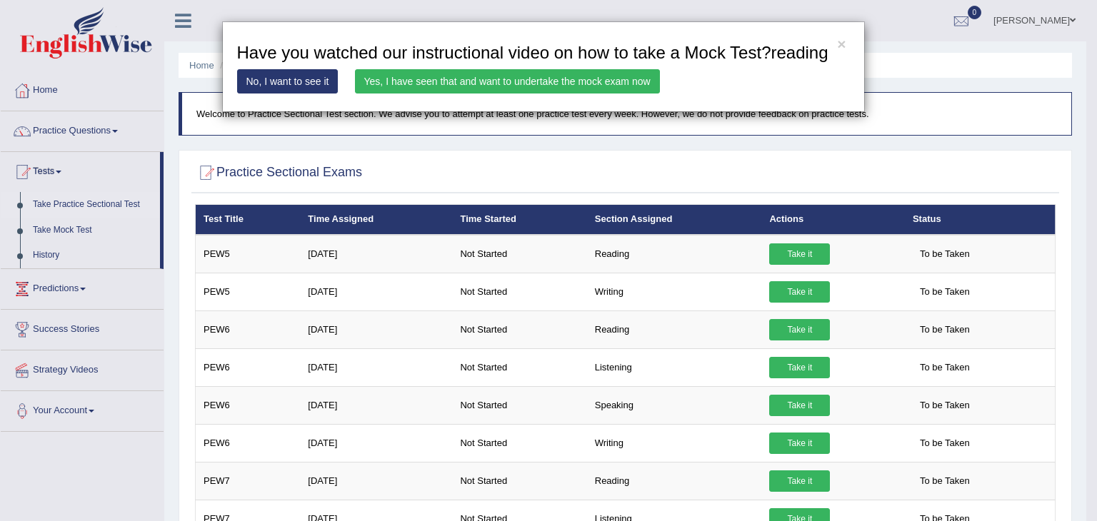
click at [485, 79] on link "Yes, I have seen that and want to undertake the mock exam now" at bounding box center [507, 81] width 305 height 24
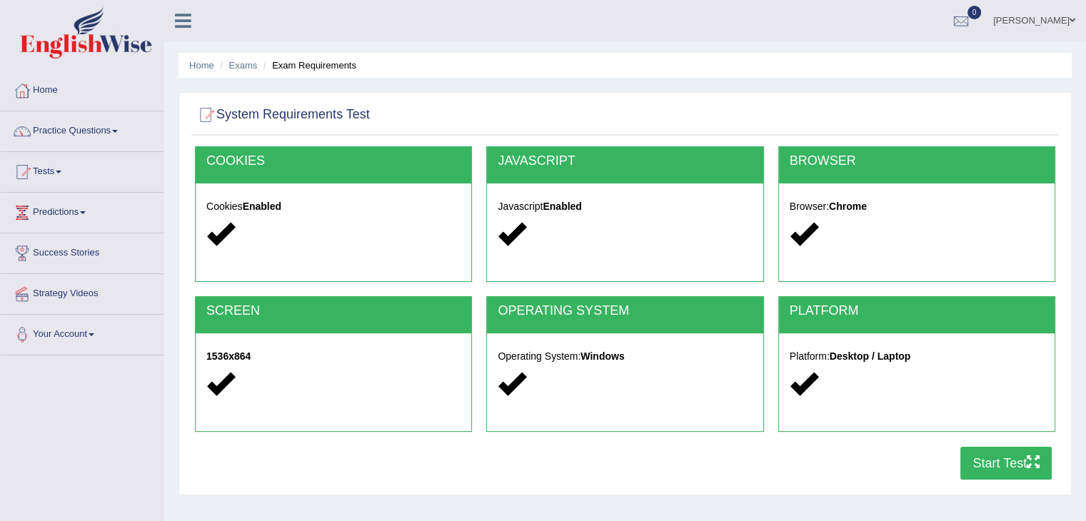
click at [995, 463] on button "Start Test" at bounding box center [1005, 463] width 91 height 33
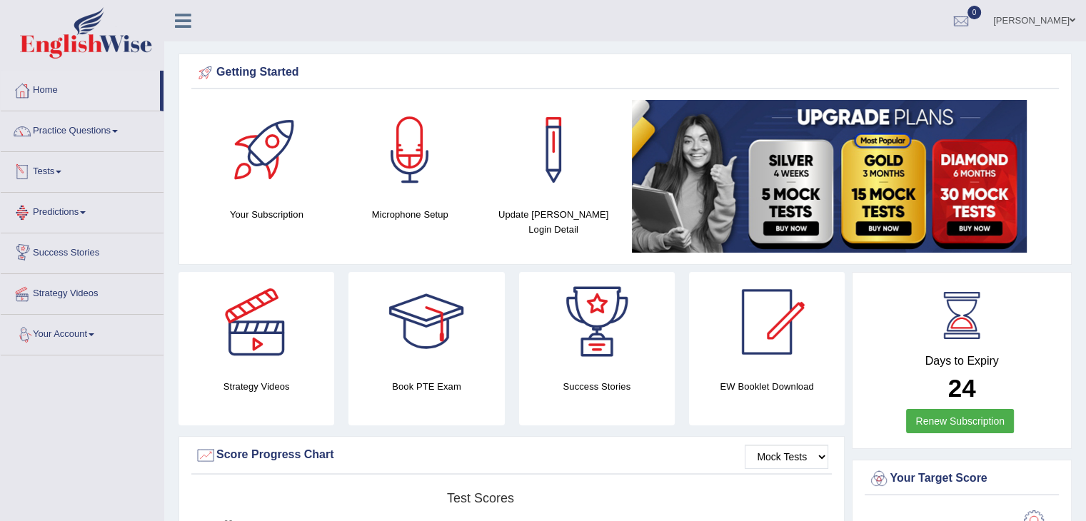
click at [41, 165] on link "Tests" at bounding box center [82, 170] width 163 height 36
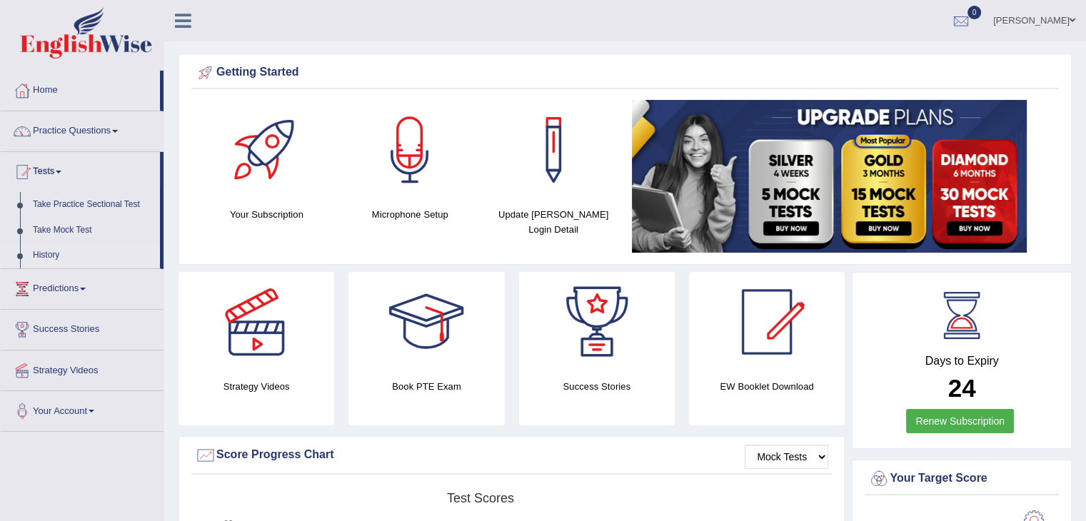
click at [37, 257] on link "History" at bounding box center [93, 256] width 134 height 26
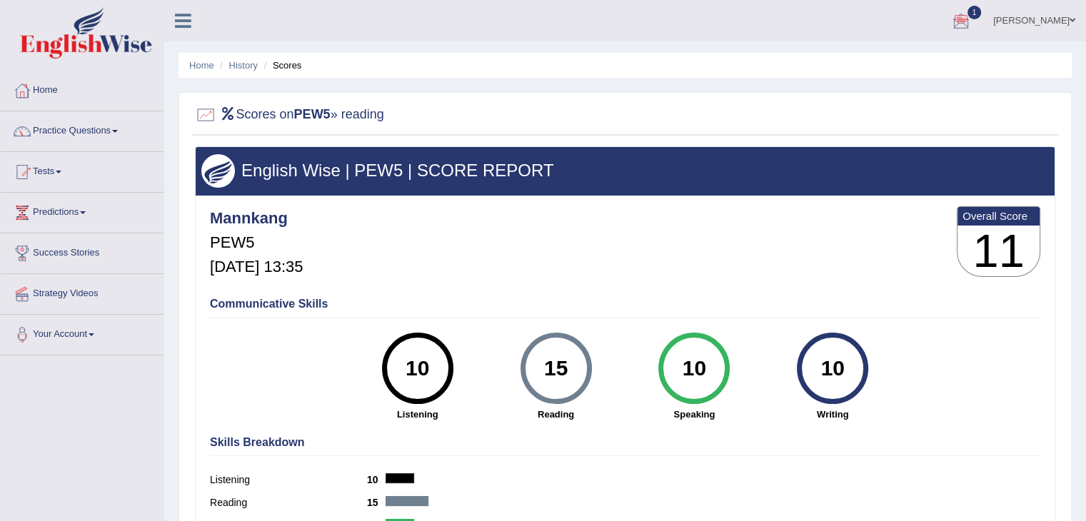
click at [972, 15] on div at bounding box center [960, 21] width 21 height 21
click at [957, 51] on span "Oct 12, 2025" at bounding box center [944, 56] width 26 height 11
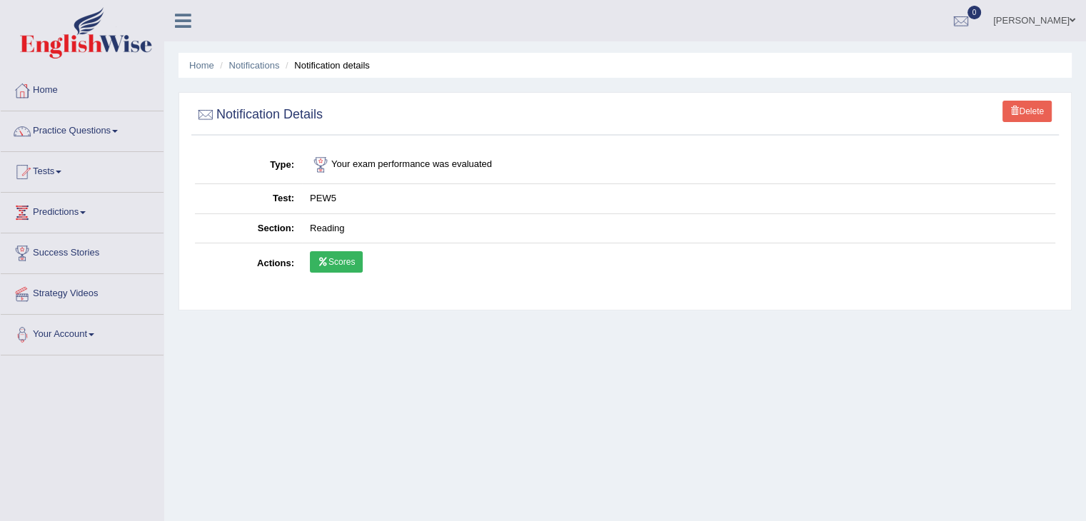
click at [342, 251] on link "Scores" at bounding box center [336, 261] width 53 height 21
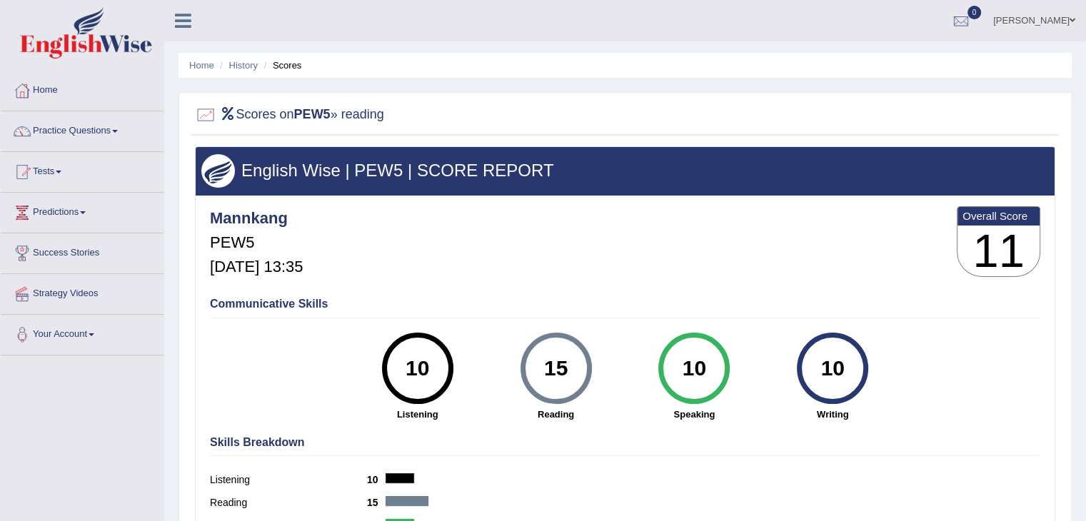
click at [248, 71] on li "History" at bounding box center [236, 66] width 41 height 14
click at [247, 65] on link "History" at bounding box center [243, 65] width 29 height 11
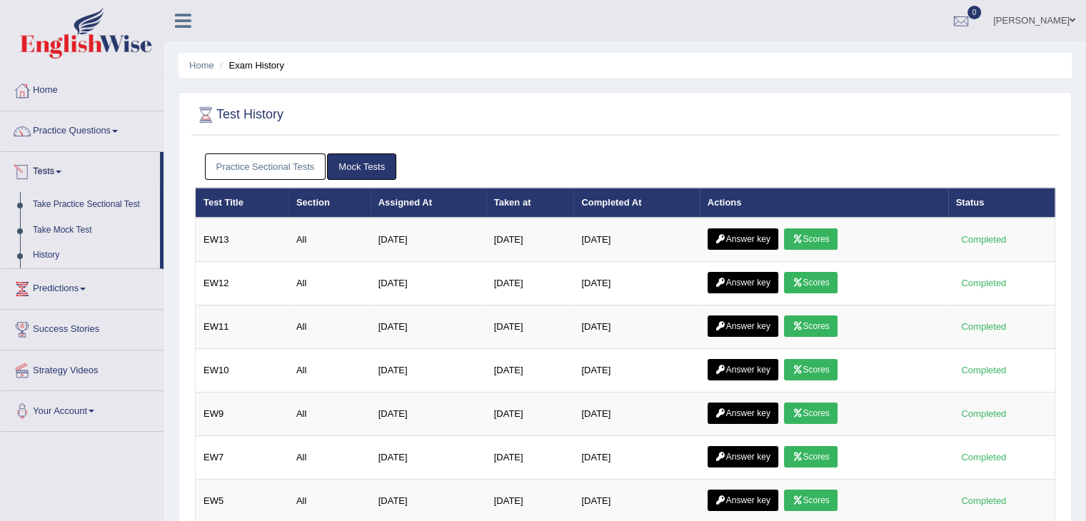
click at [240, 166] on link "Practice Sectional Tests" at bounding box center [265, 166] width 121 height 26
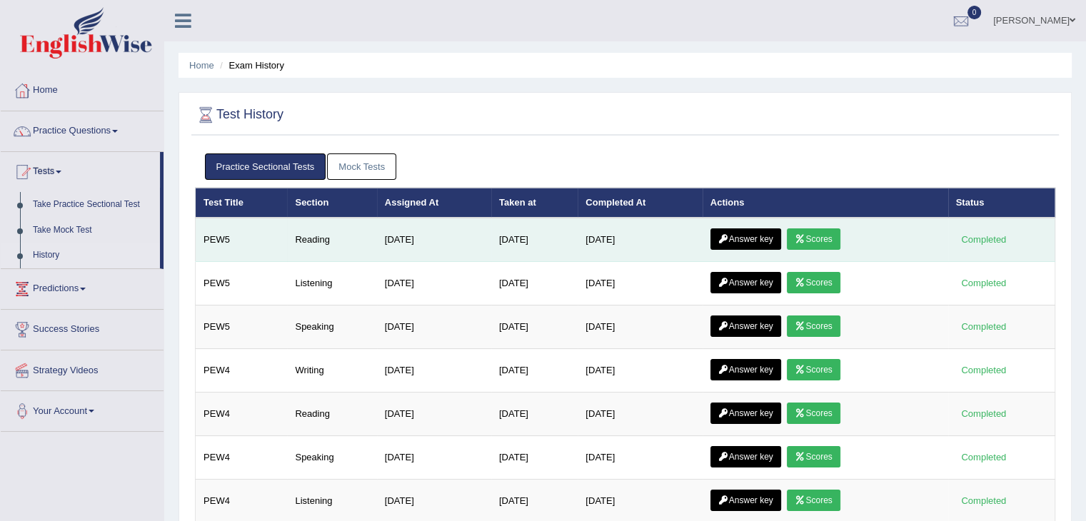
click at [737, 229] on link "Answer key" at bounding box center [745, 238] width 71 height 21
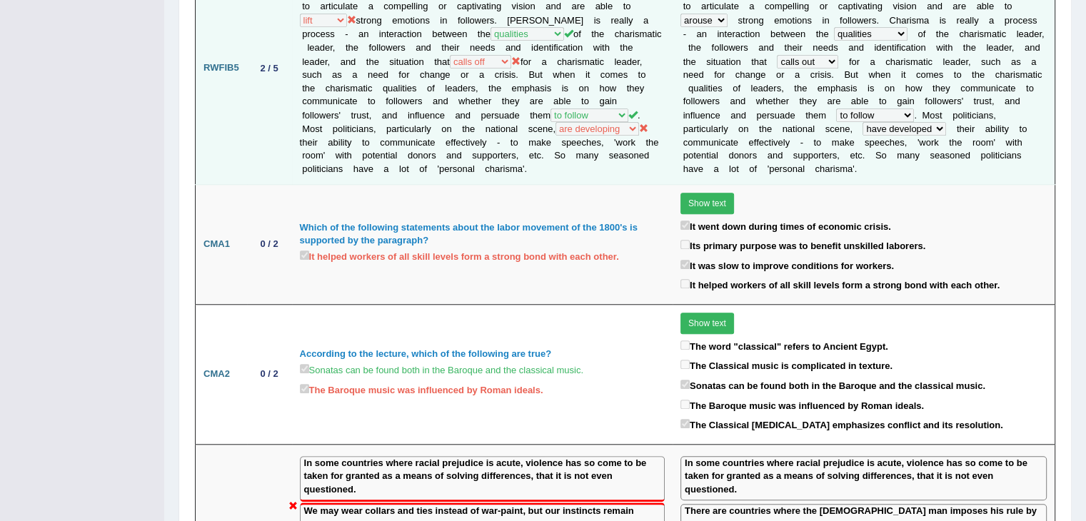
scroll to position [1000, 0]
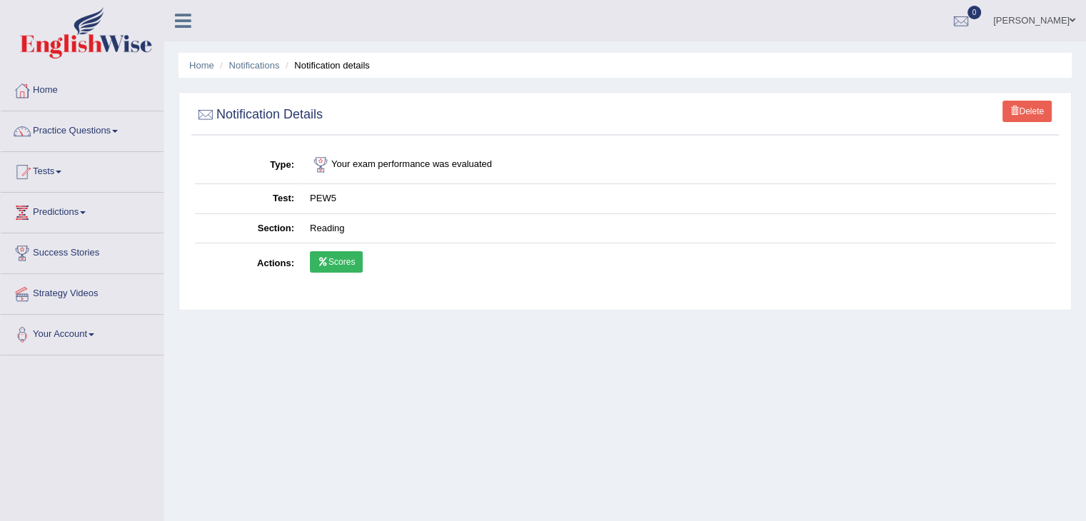
click at [348, 257] on link "Scores" at bounding box center [336, 261] width 53 height 21
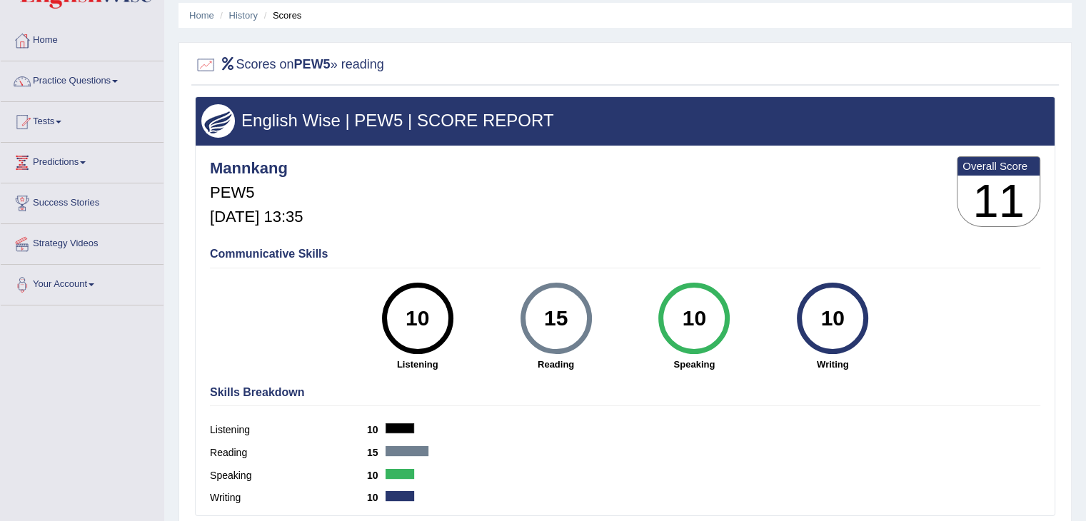
scroll to position [143, 0]
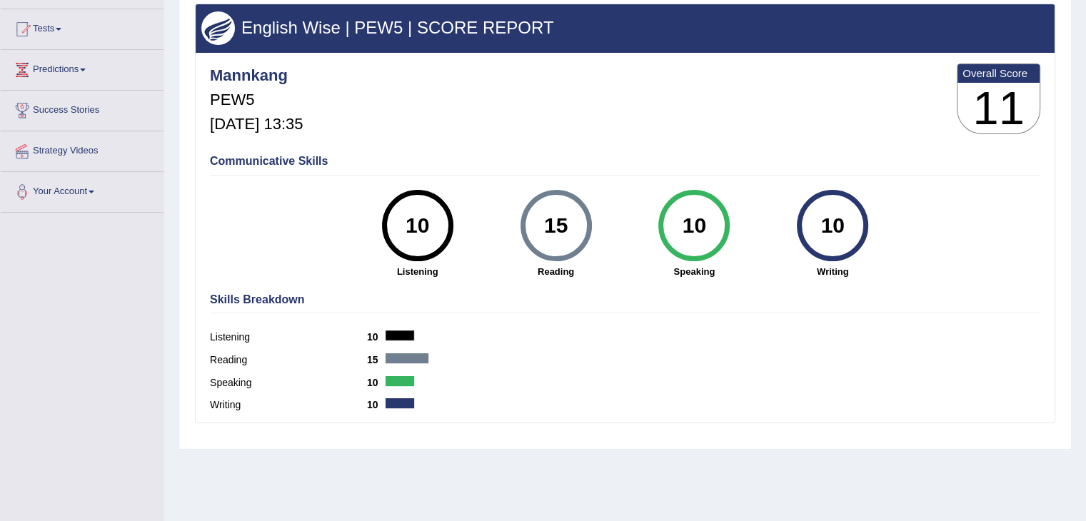
click at [557, 235] on div "15" at bounding box center [556, 226] width 52 height 60
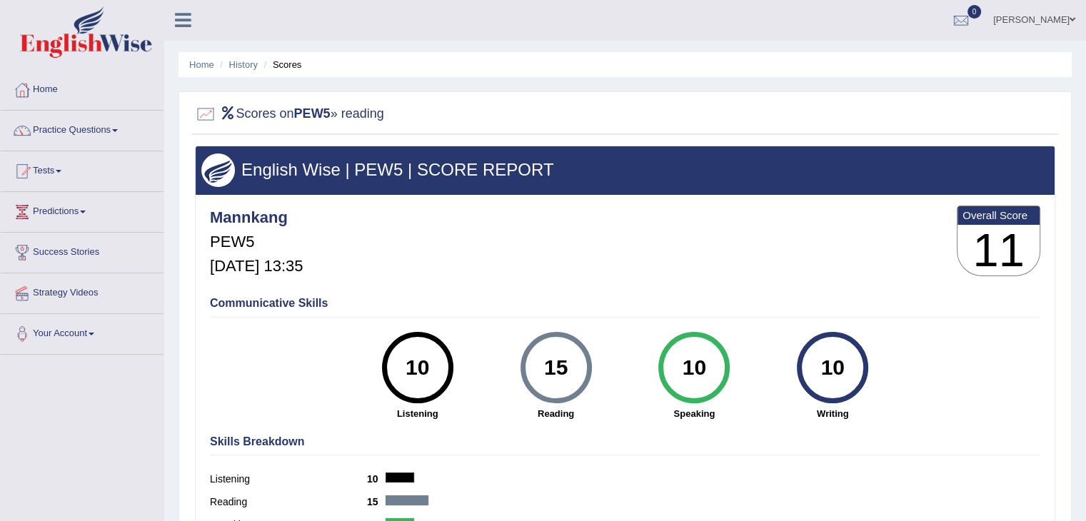
scroll to position [0, 0]
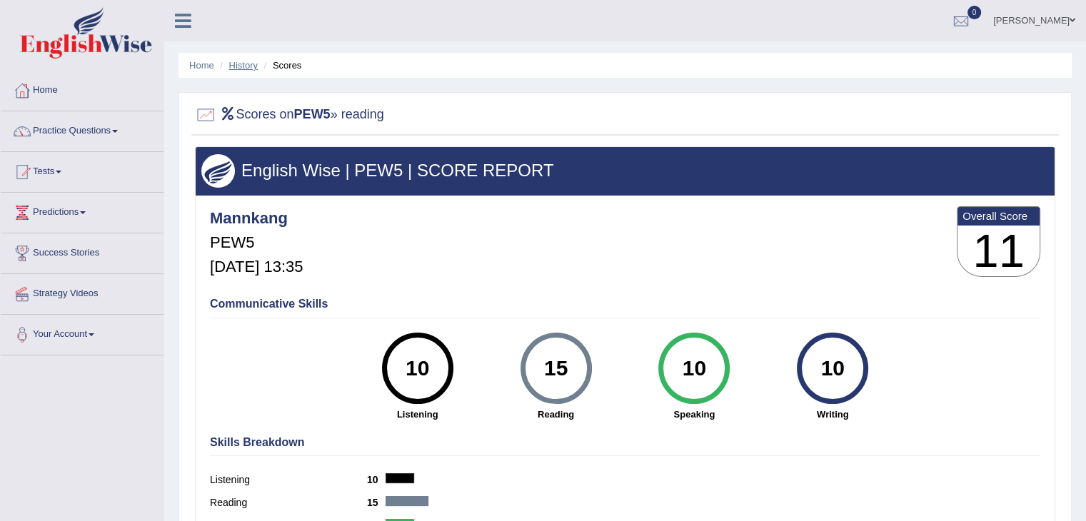
click at [241, 64] on link "History" at bounding box center [243, 65] width 29 height 11
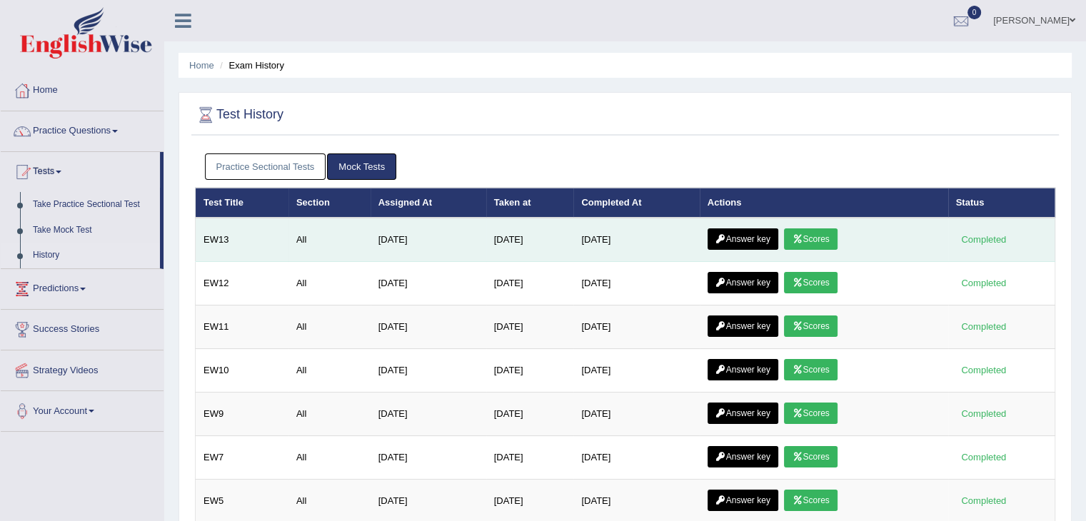
click at [753, 232] on link "Answer key" at bounding box center [743, 238] width 71 height 21
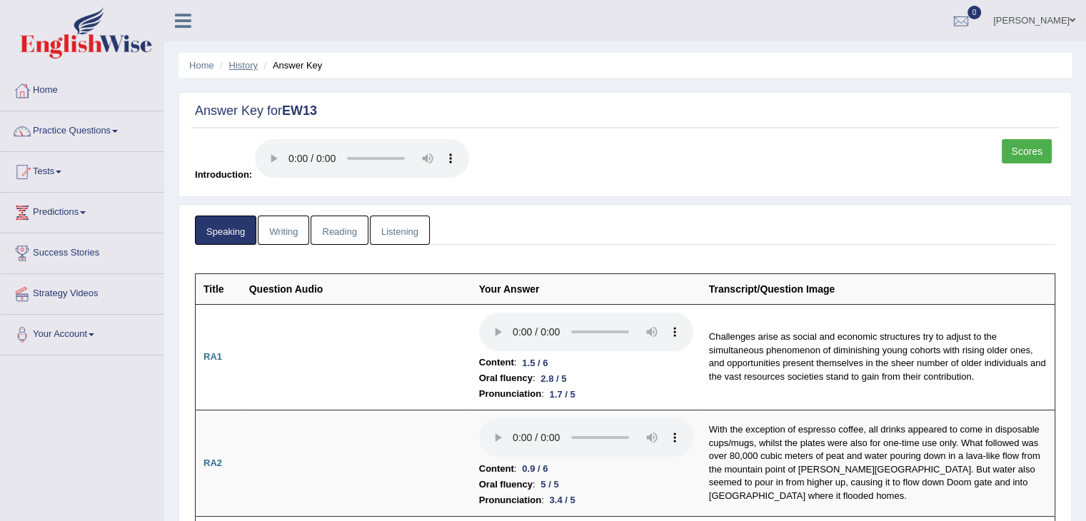
click at [242, 64] on link "History" at bounding box center [243, 65] width 29 height 11
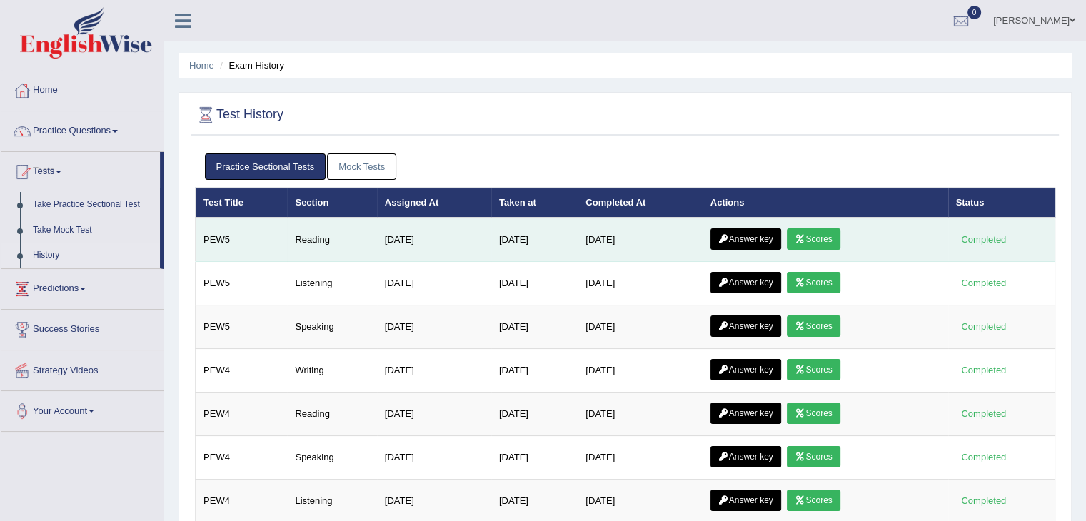
click at [747, 242] on link "Answer key" at bounding box center [745, 238] width 71 height 21
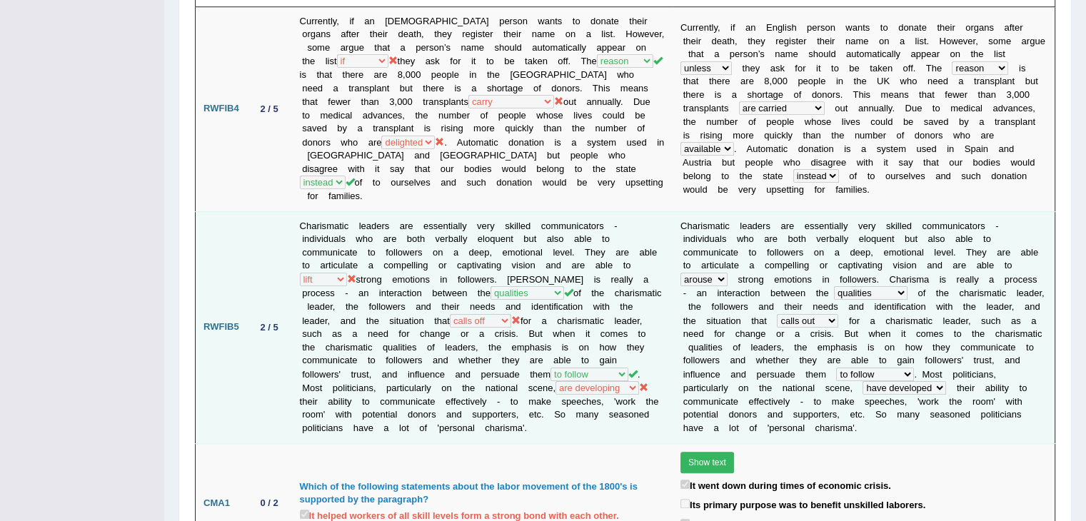
scroll to position [754, 0]
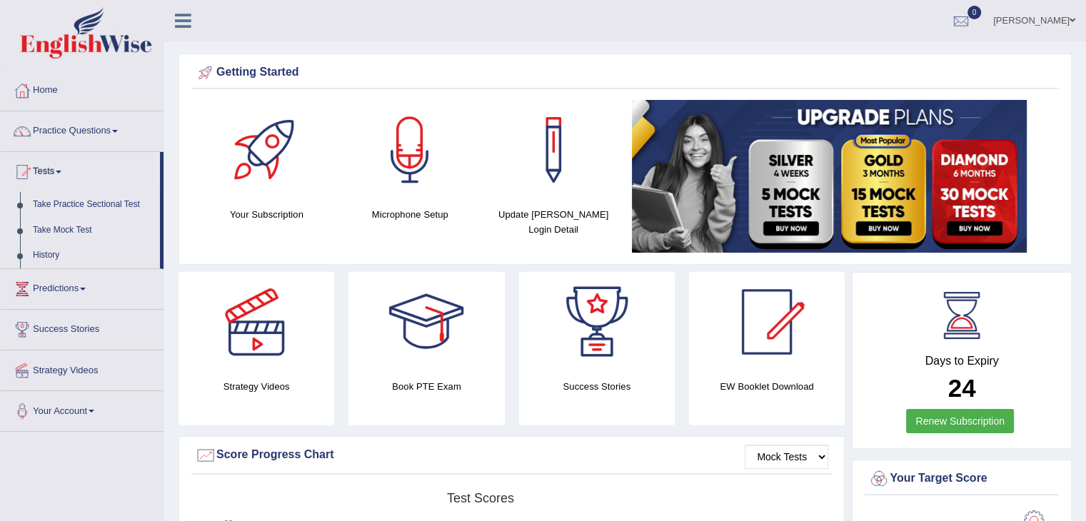
click at [66, 229] on link "Take Mock Test" at bounding box center [93, 231] width 134 height 26
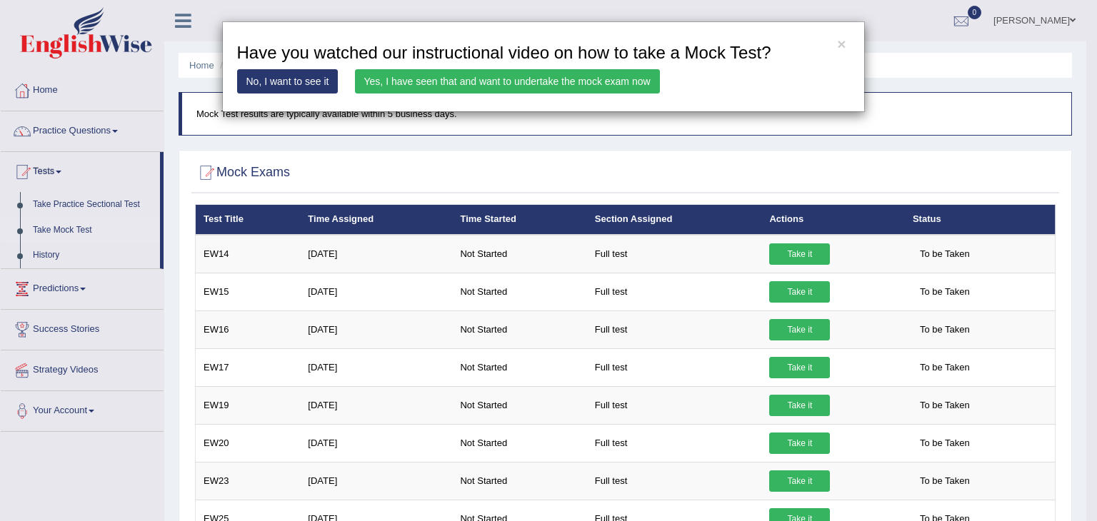
click at [577, 78] on link "Yes, I have seen that and want to undertake the mock exam now" at bounding box center [507, 81] width 305 height 24
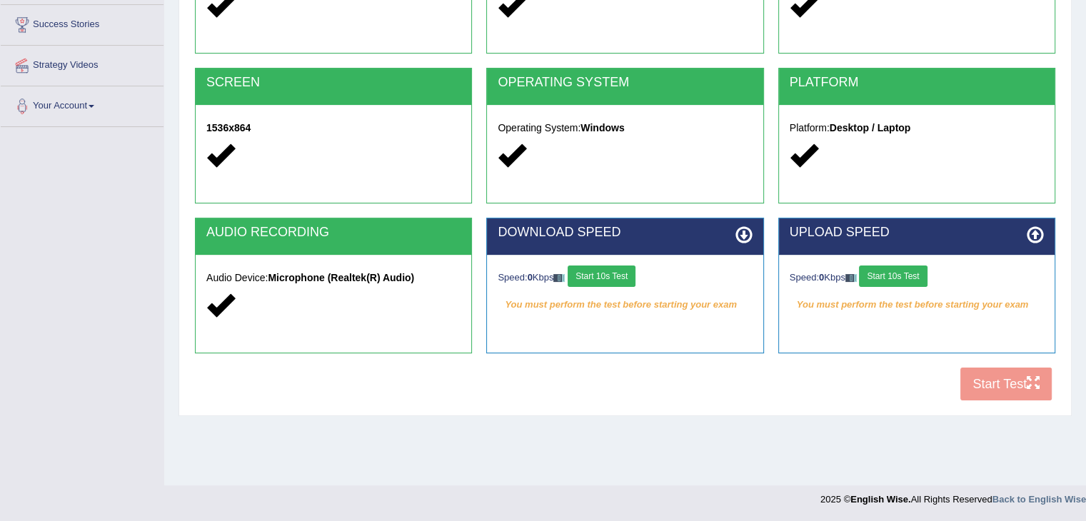
click at [610, 276] on button "Start 10s Test" at bounding box center [602, 276] width 68 height 21
click at [911, 271] on button "Start 10s Test" at bounding box center [893, 276] width 68 height 21
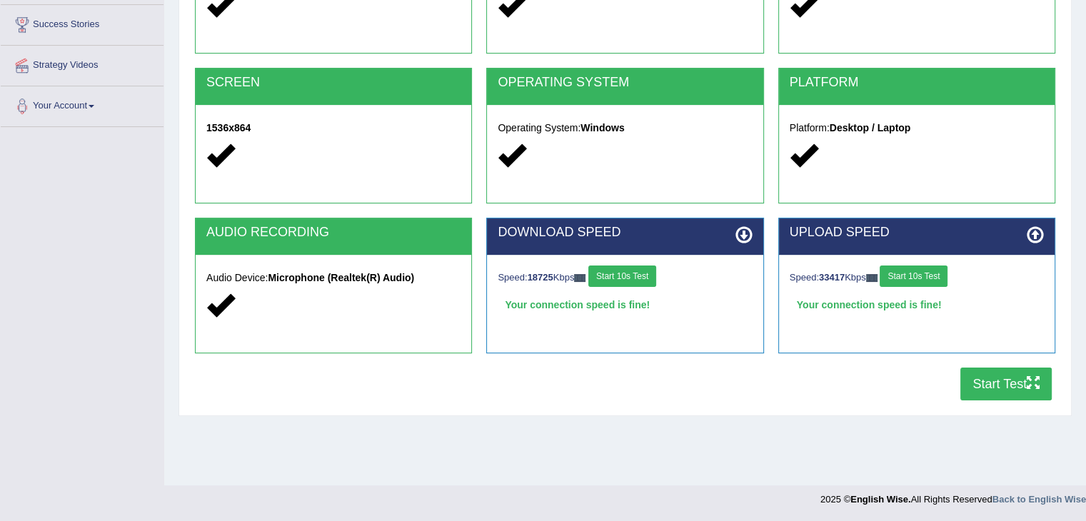
click at [992, 381] on button "Start Test" at bounding box center [1005, 384] width 91 height 33
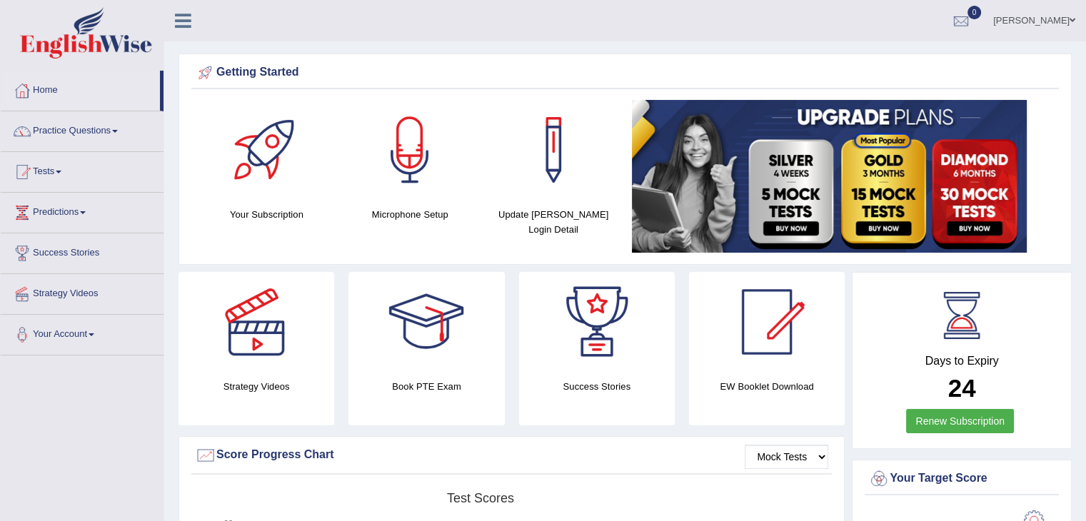
click at [928, 97] on div "Getting Started Your Subscription Microphone Setup Update [PERSON_NAME] Login D…" at bounding box center [624, 159] width 893 height 211
click at [972, 15] on div at bounding box center [960, 21] width 21 height 21
click at [970, 64] on div "See All Alerts" at bounding box center [875, 60] width 190 height 15
click at [41, 162] on link "Tests" at bounding box center [82, 170] width 163 height 36
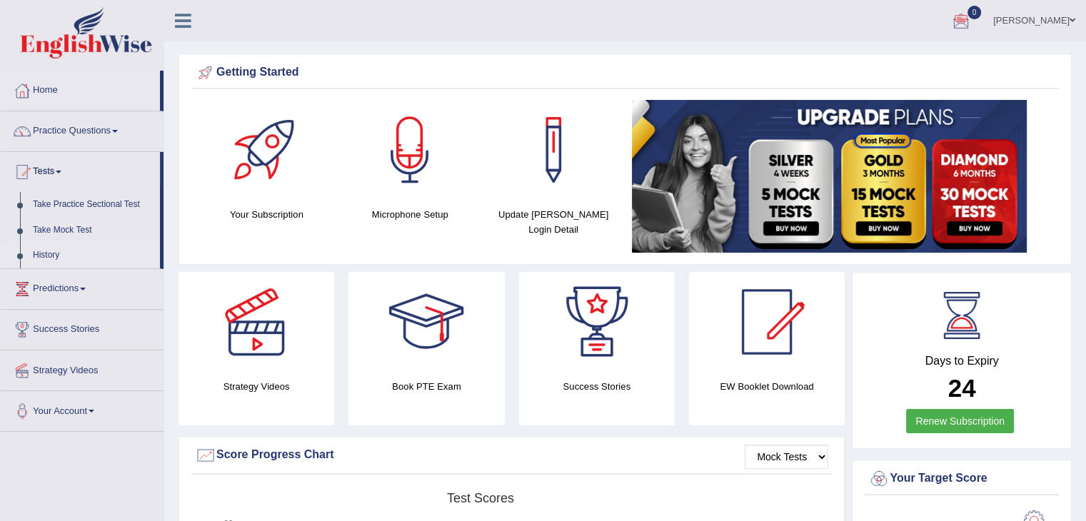
click at [35, 258] on link "History" at bounding box center [93, 256] width 134 height 26
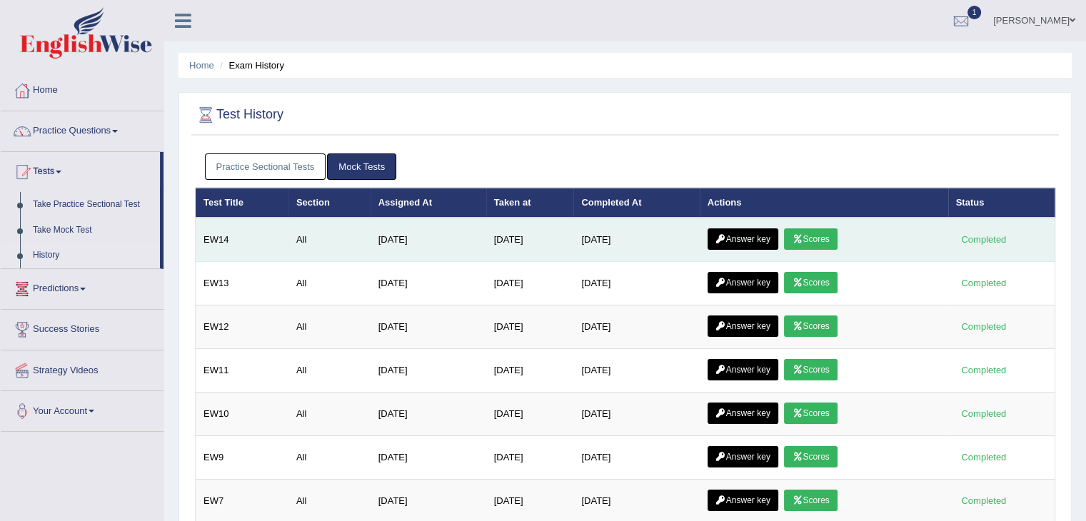
click at [828, 244] on link "Scores" at bounding box center [810, 238] width 53 height 21
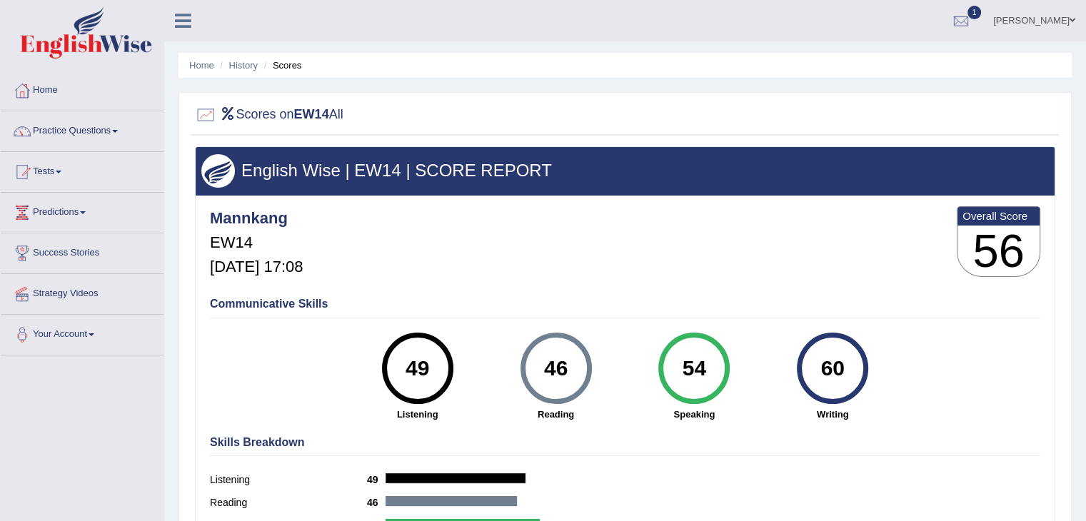
click at [831, 369] on div "60" at bounding box center [833, 368] width 52 height 60
click at [242, 68] on link "History" at bounding box center [243, 65] width 29 height 11
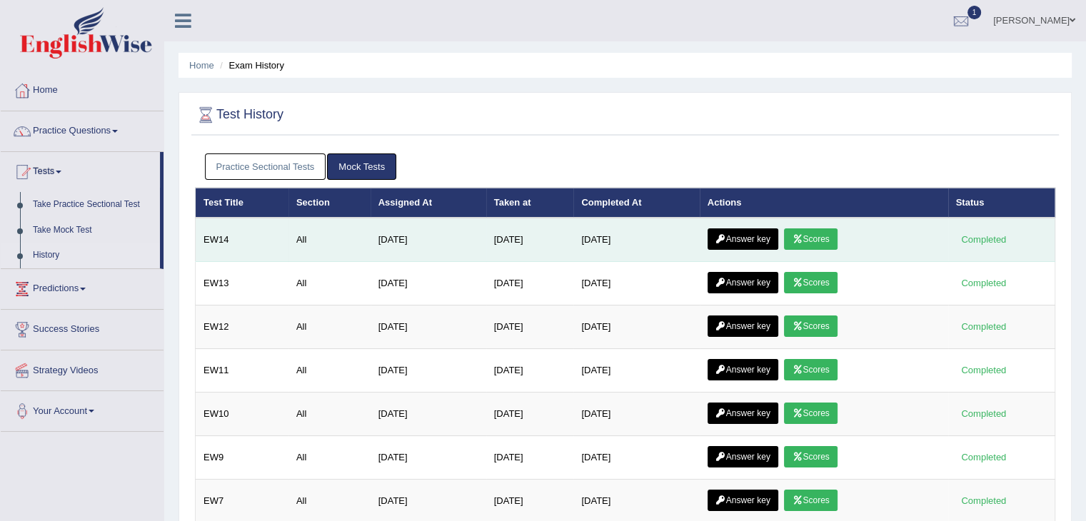
click at [737, 239] on link "Answer key" at bounding box center [743, 238] width 71 height 21
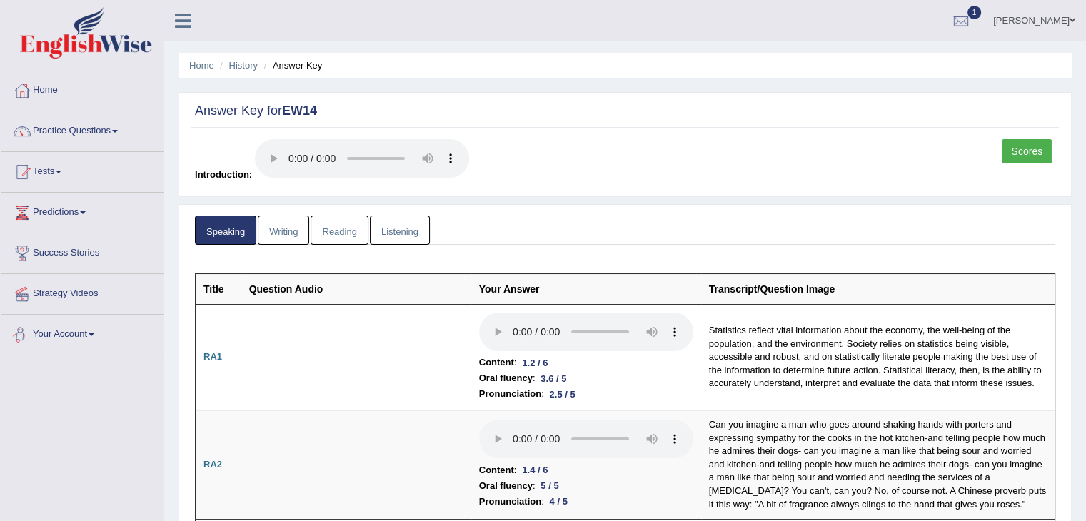
click at [294, 238] on link "Writing" at bounding box center [283, 230] width 51 height 29
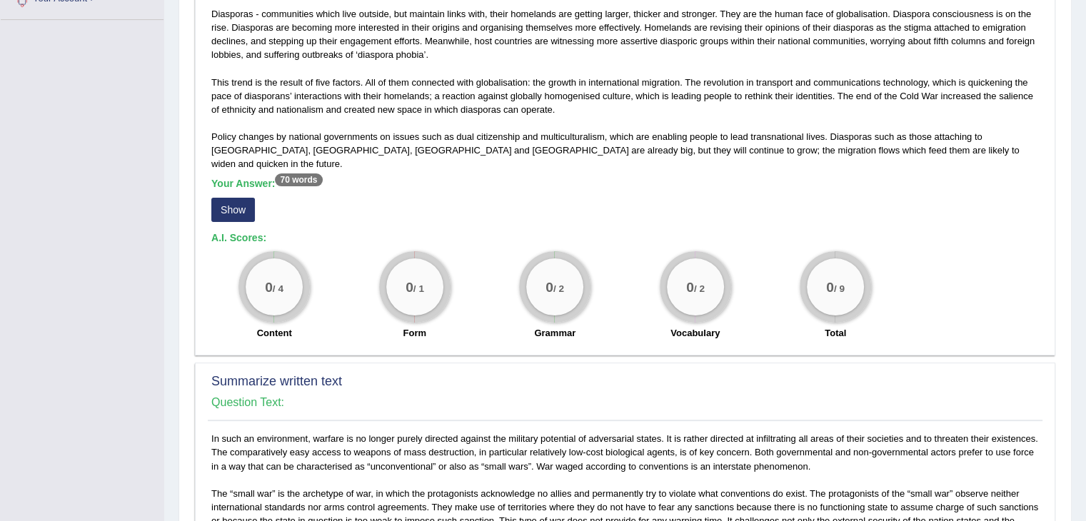
scroll to position [357, 0]
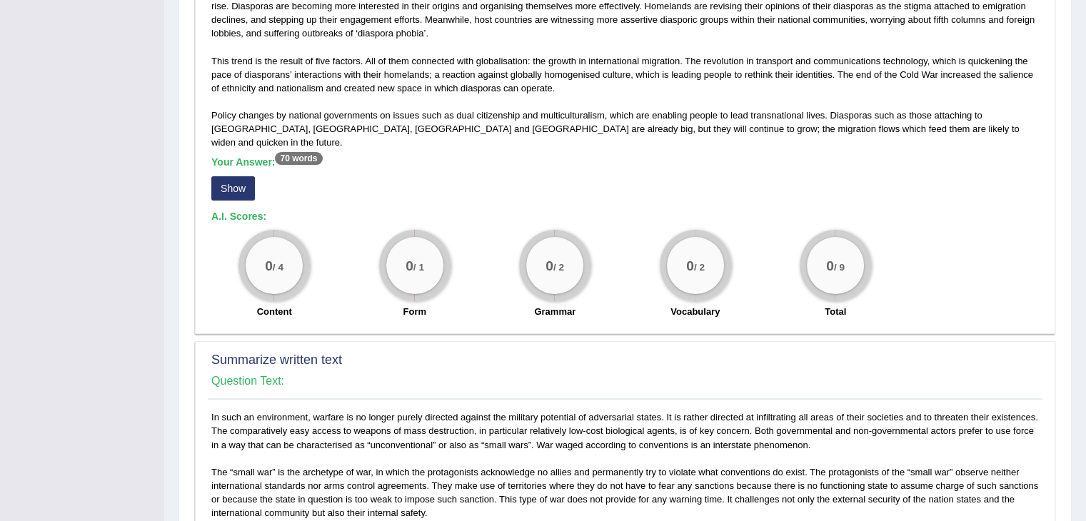
click at [243, 178] on button "Show" at bounding box center [233, 188] width 44 height 24
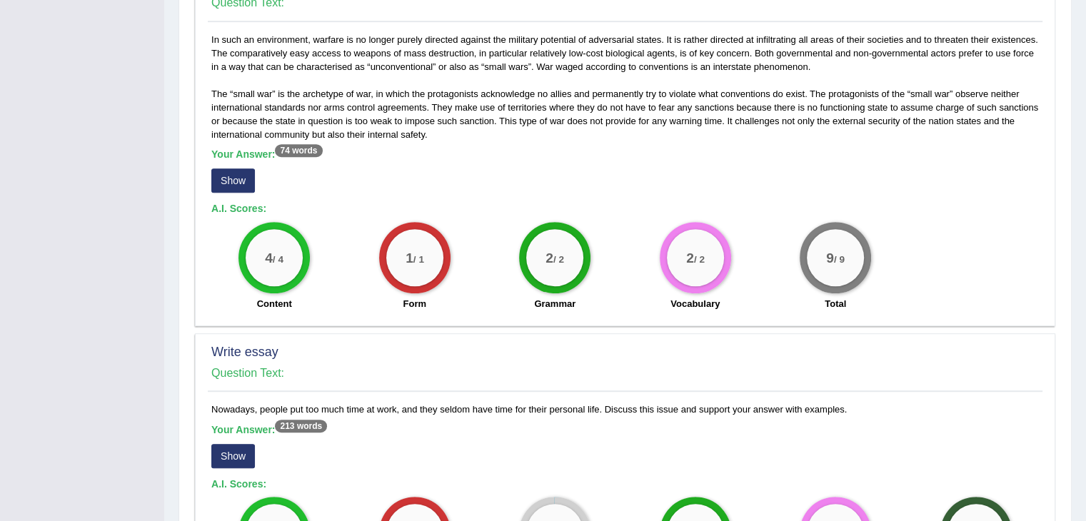
scroll to position [785, 0]
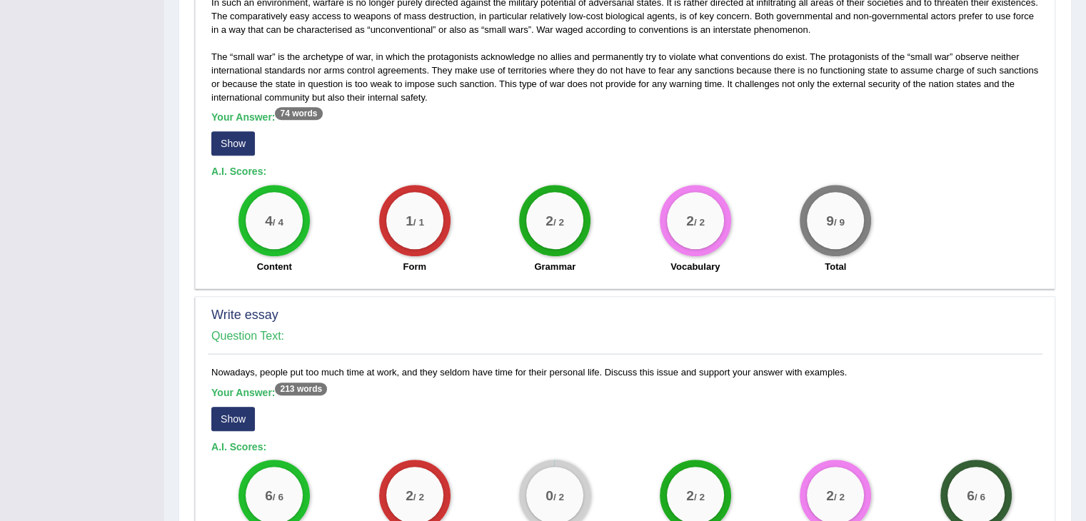
click at [239, 131] on button "Show" at bounding box center [233, 143] width 44 height 24
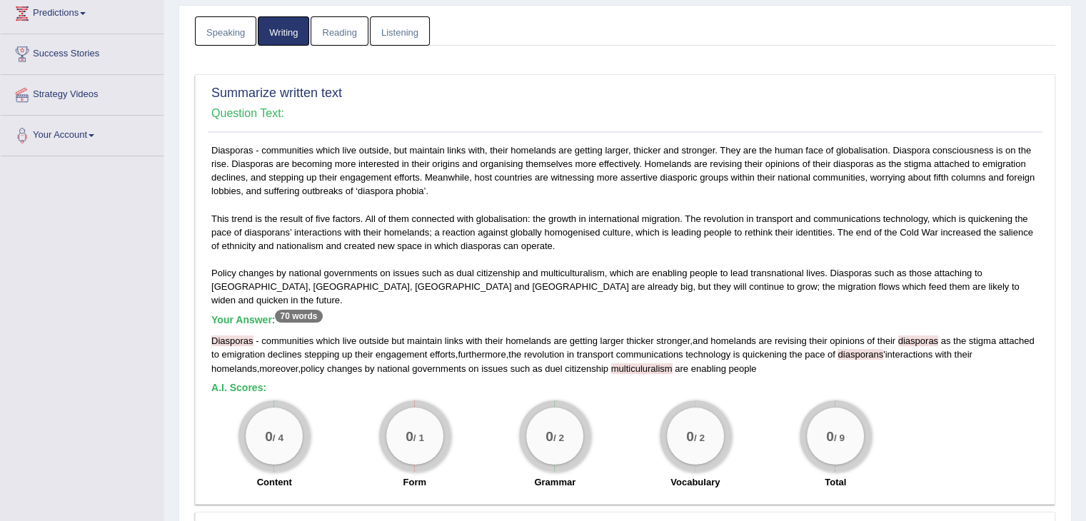
scroll to position [0, 0]
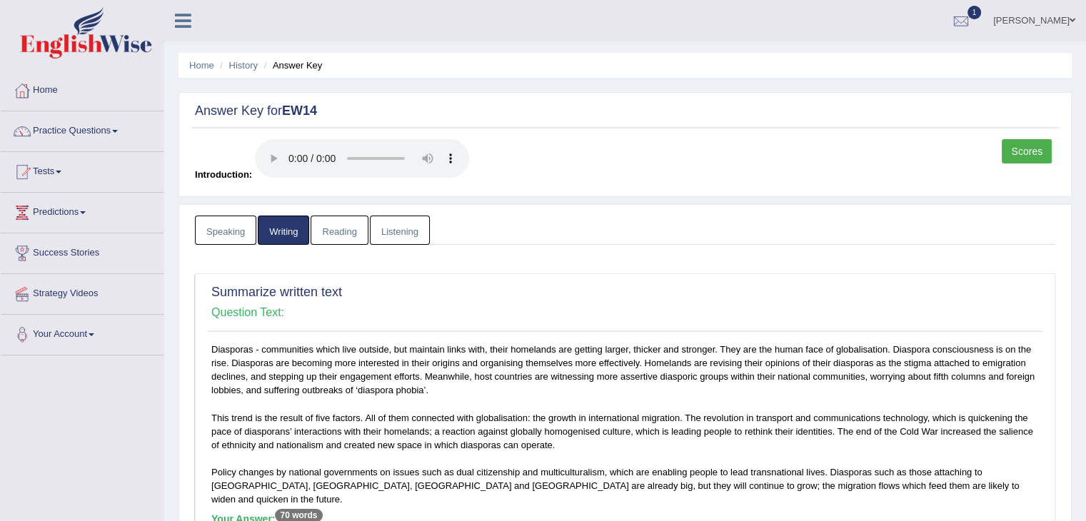
click at [346, 236] on link "Reading" at bounding box center [339, 230] width 57 height 29
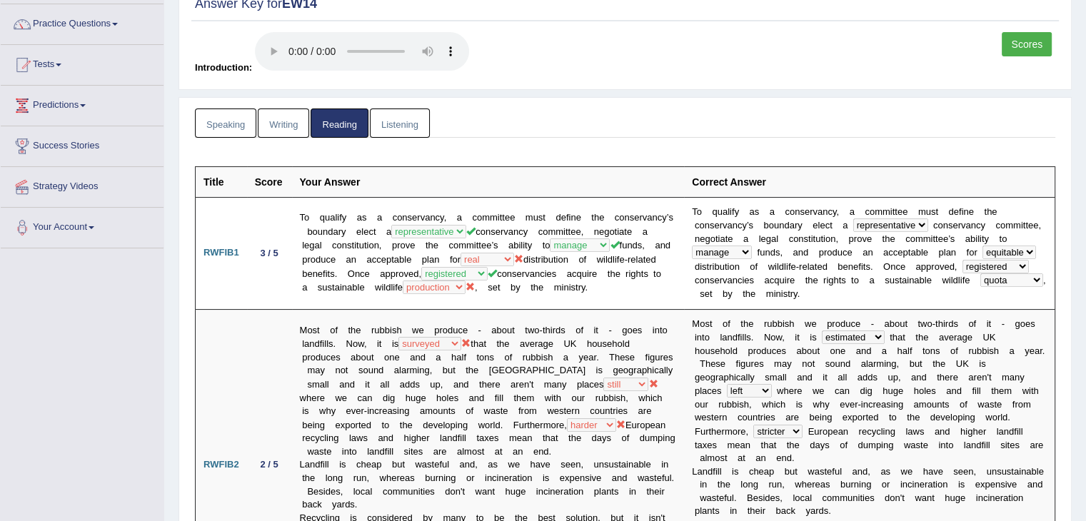
scroll to position [49, 0]
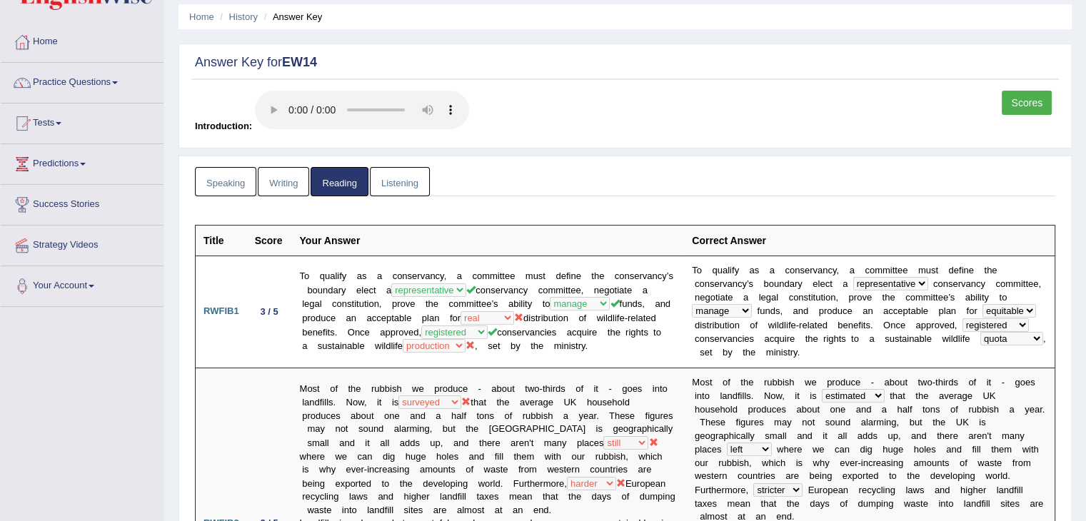
click at [413, 183] on link "Listening" at bounding box center [400, 181] width 60 height 29
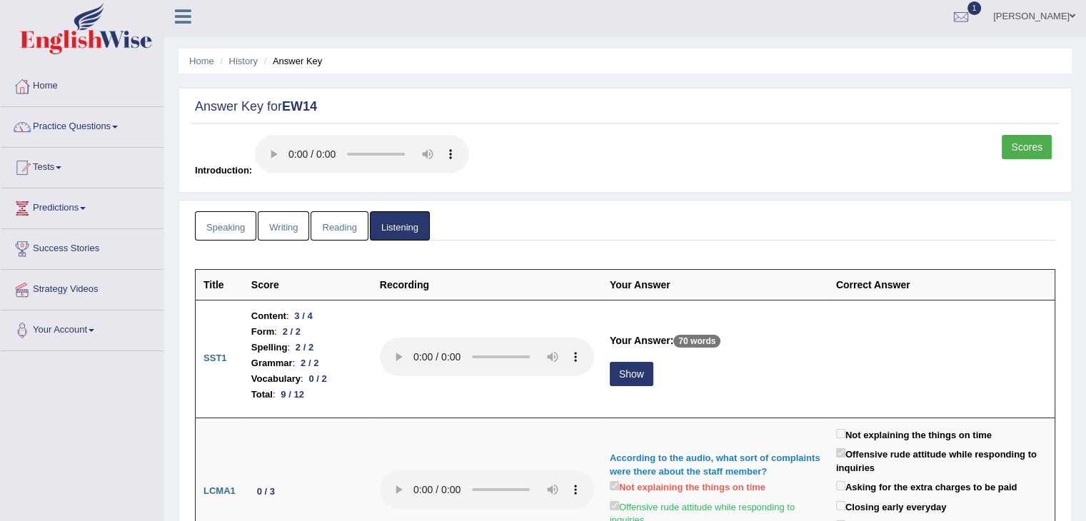
scroll to position [0, 0]
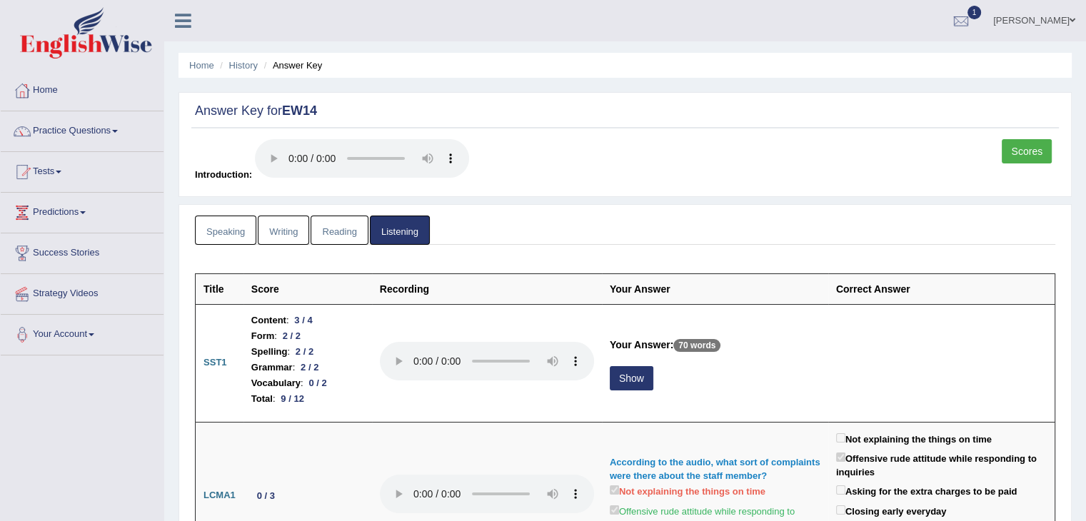
click at [1030, 155] on link "Scores" at bounding box center [1027, 151] width 50 height 24
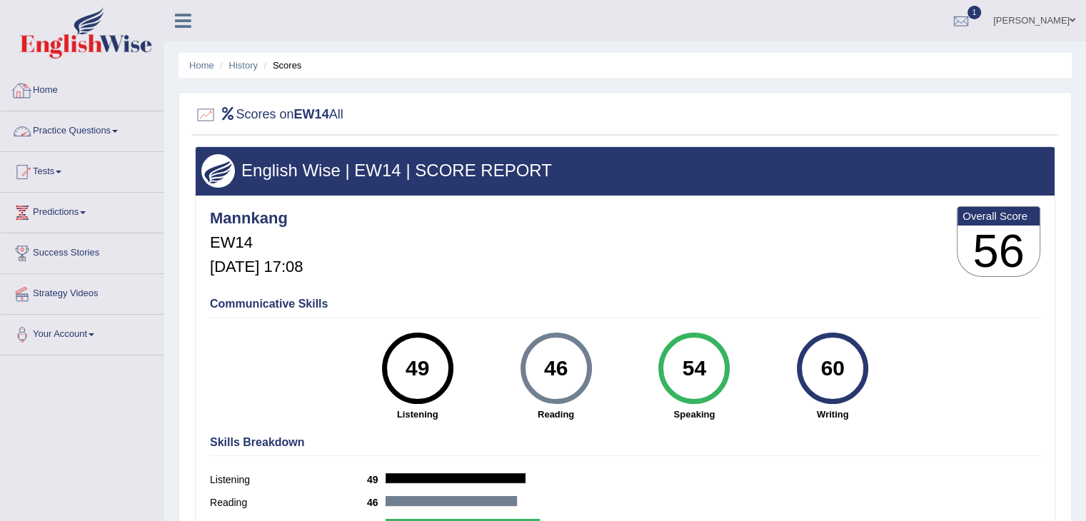
click at [100, 131] on link "Practice Questions" at bounding box center [82, 129] width 163 height 36
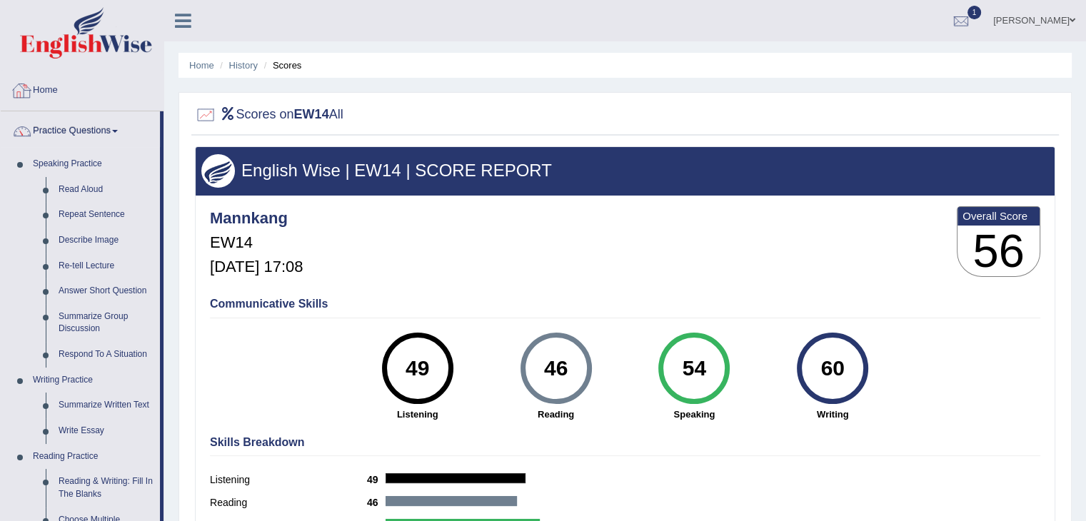
click at [74, 84] on link "Home" at bounding box center [82, 89] width 163 height 36
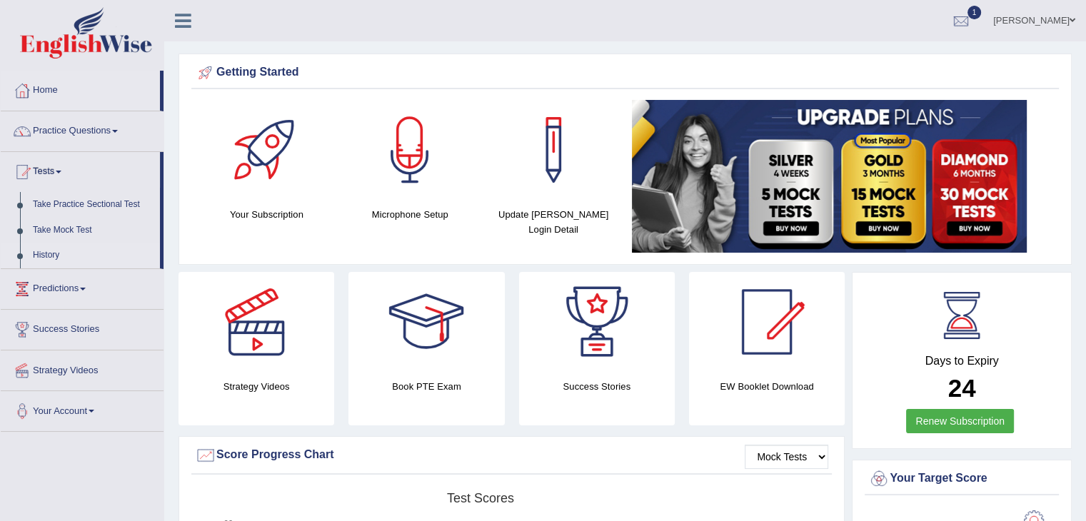
click at [44, 255] on link "History" at bounding box center [93, 256] width 134 height 26
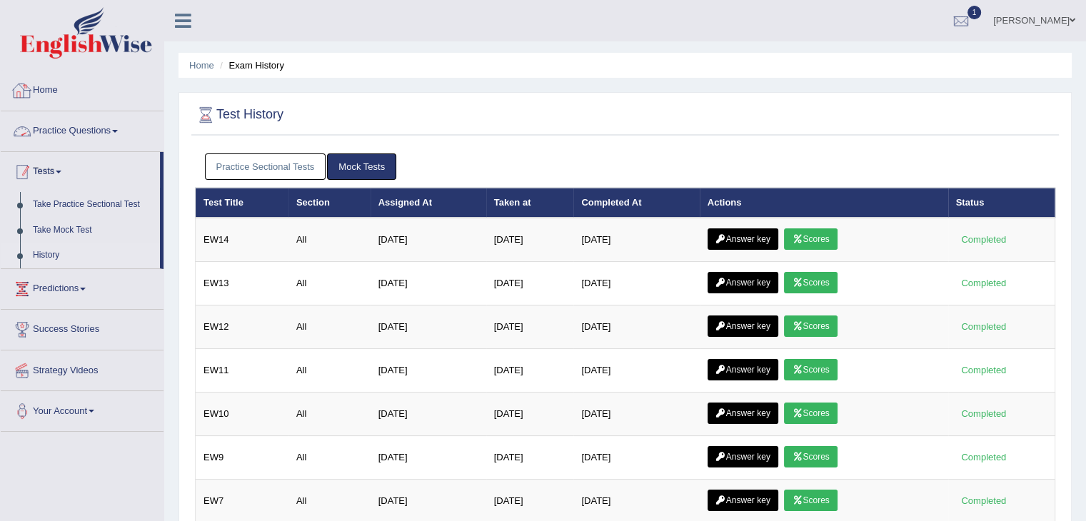
click at [47, 171] on link "Tests" at bounding box center [80, 170] width 159 height 36
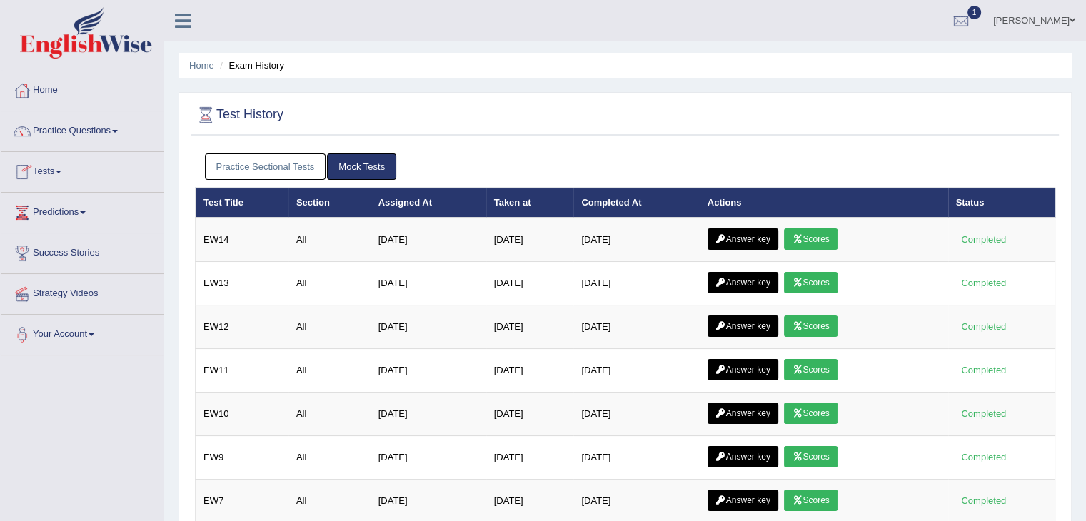
click at [46, 173] on link "Tests" at bounding box center [82, 170] width 163 height 36
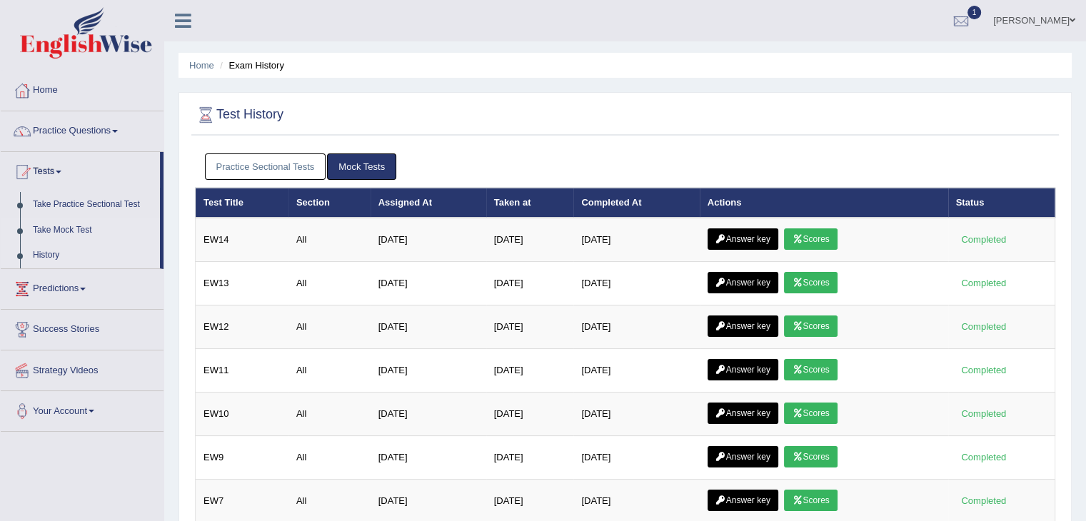
click at [44, 229] on link "Take Mock Test" at bounding box center [93, 231] width 134 height 26
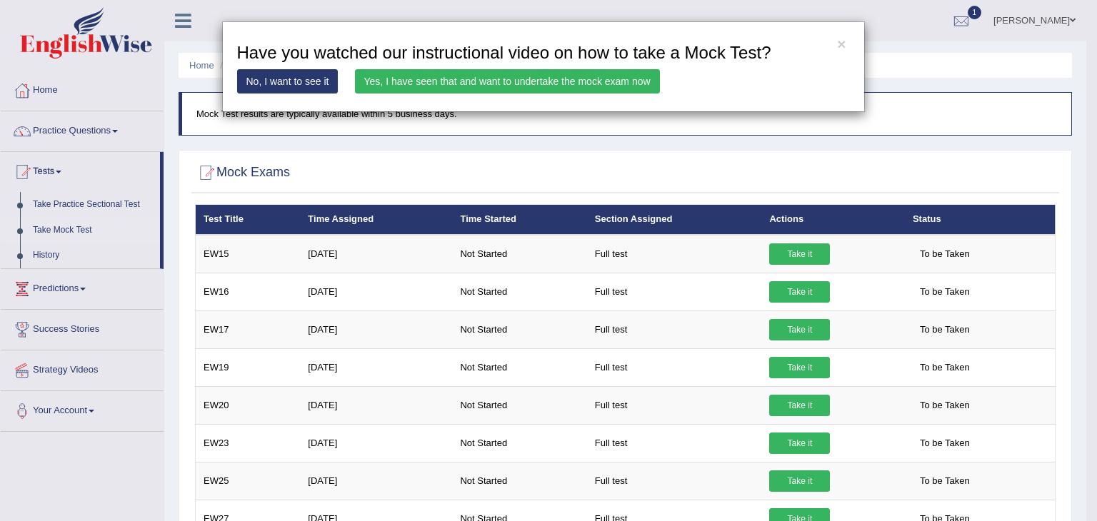
click at [597, 82] on link "Yes, I have seen that and want to undertake the mock exam now" at bounding box center [507, 81] width 305 height 24
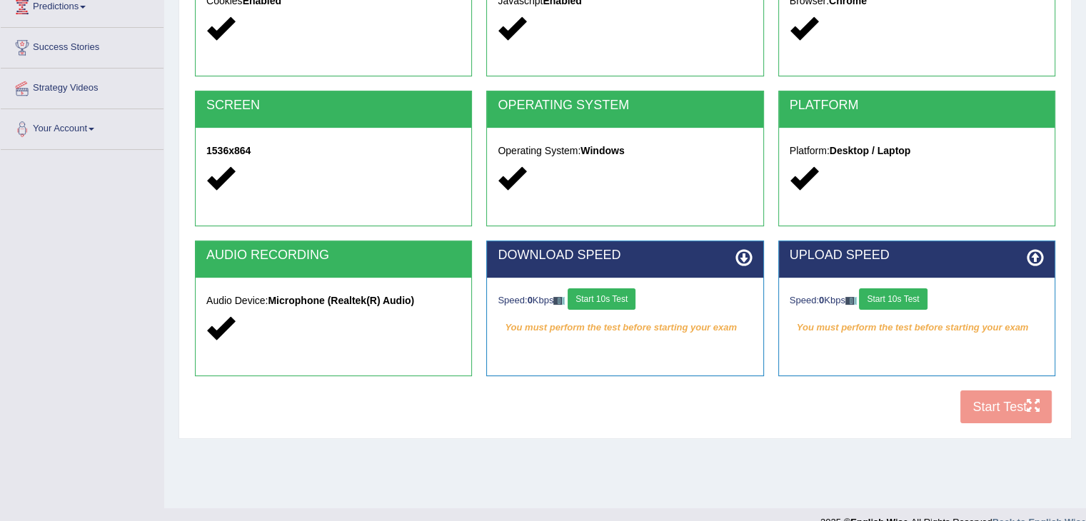
scroll to position [228, 0]
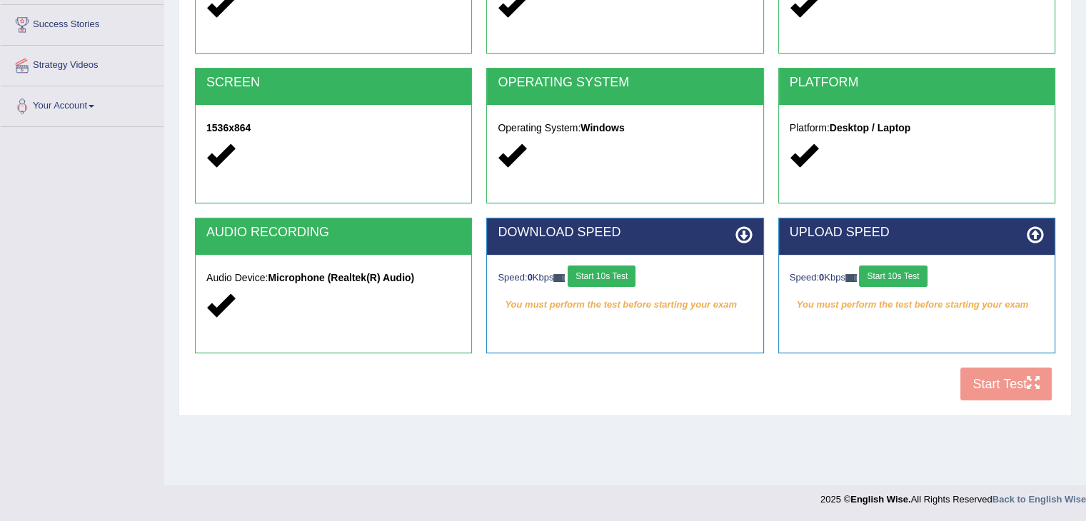
click at [594, 269] on button "Start 10s Test" at bounding box center [602, 276] width 68 height 21
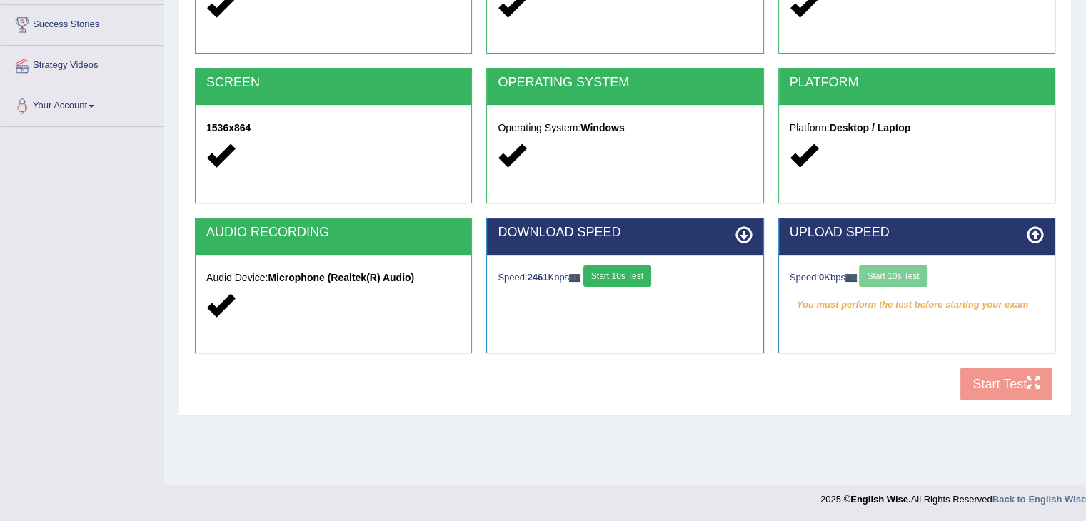
click at [906, 276] on div "Speed: 0 Kbps Start 10s Test" at bounding box center [917, 278] width 254 height 25
click at [998, 393] on div "COOKIES Cookies Enabled JAVASCRIPT Javascript Enabled BROWSER Browser: Chrome S…" at bounding box center [624, 163] width 867 height 490
click at [918, 279] on button "Start 10s Test" at bounding box center [893, 276] width 68 height 21
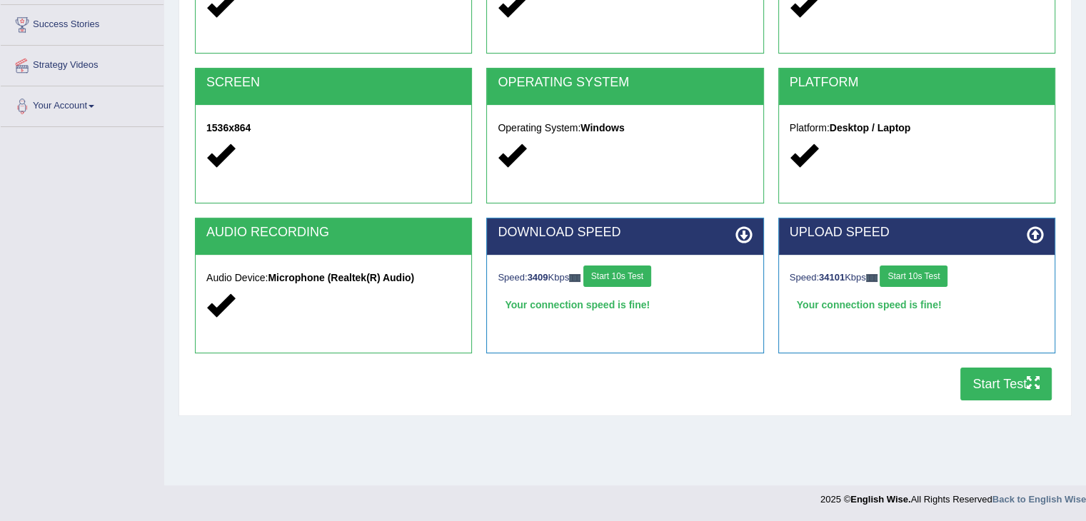
click at [980, 380] on button "Start Test" at bounding box center [1005, 384] width 91 height 33
